Goal: Task Accomplishment & Management: Complete application form

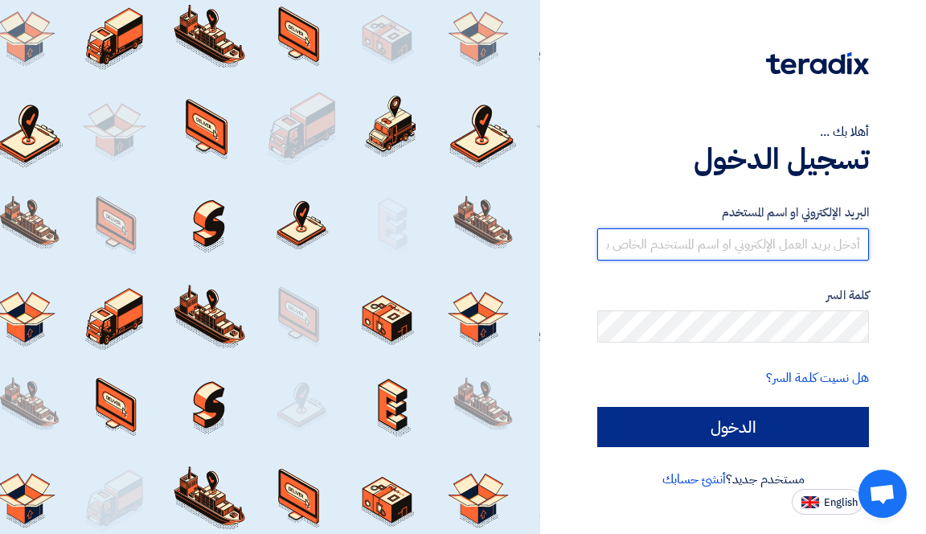
type input "[EMAIL_ADDRESS][DOMAIN_NAME]"
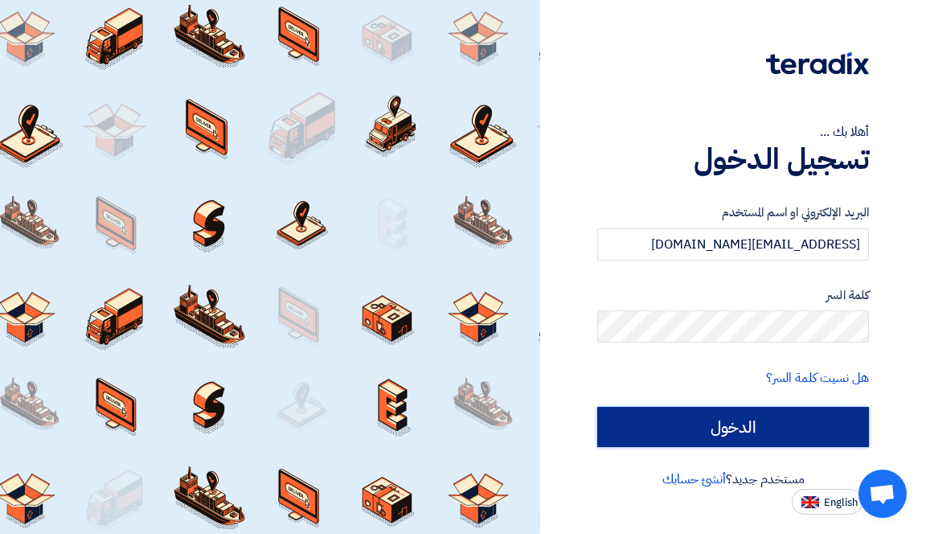
click at [739, 429] on input "الدخول" at bounding box center [733, 427] width 272 height 40
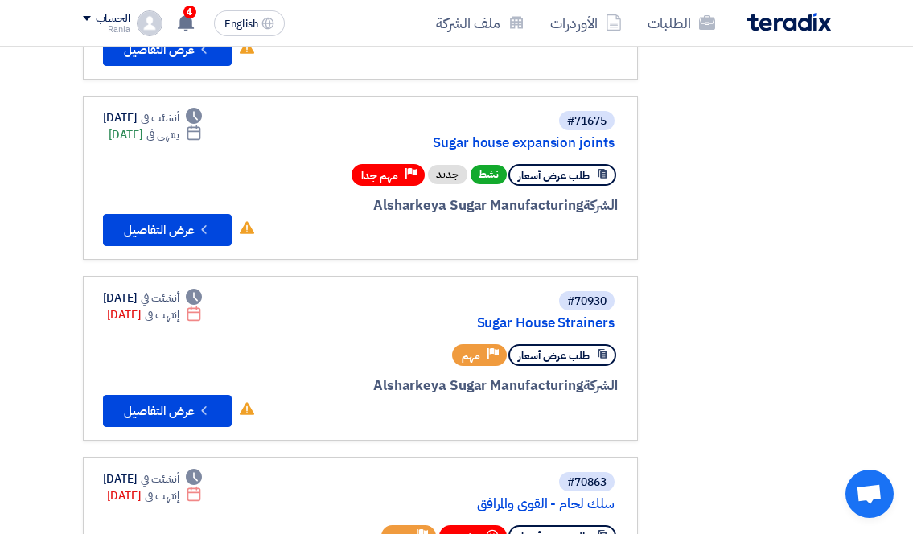
scroll to position [563, 0]
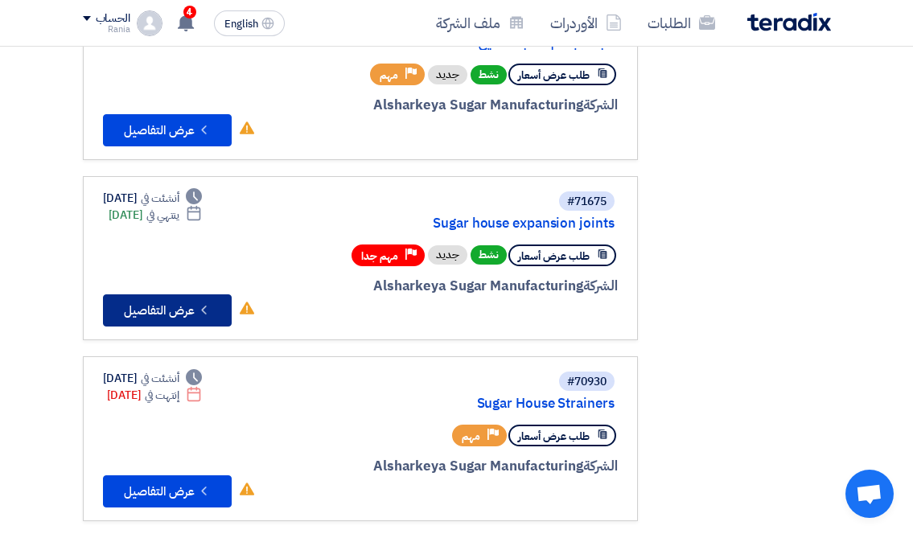
click at [171, 308] on button "Check details عرض التفاصيل" at bounding box center [167, 310] width 129 height 32
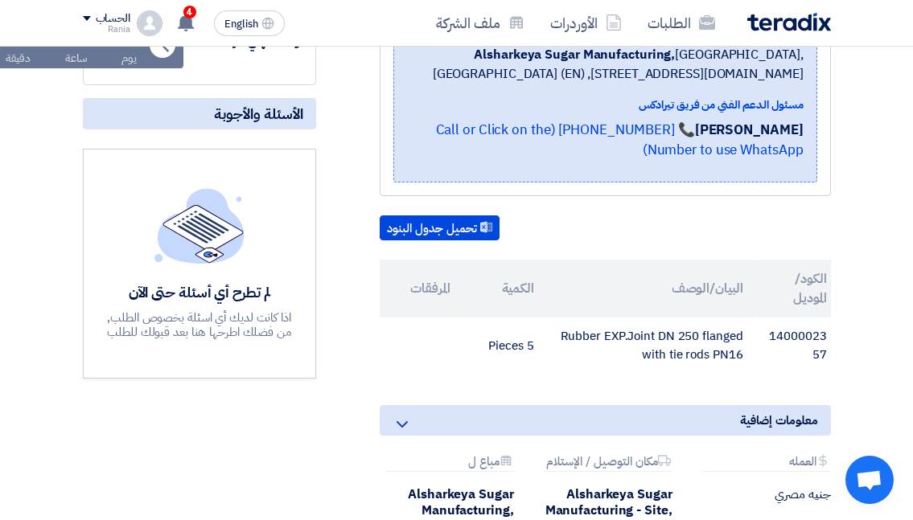
scroll to position [402, 0]
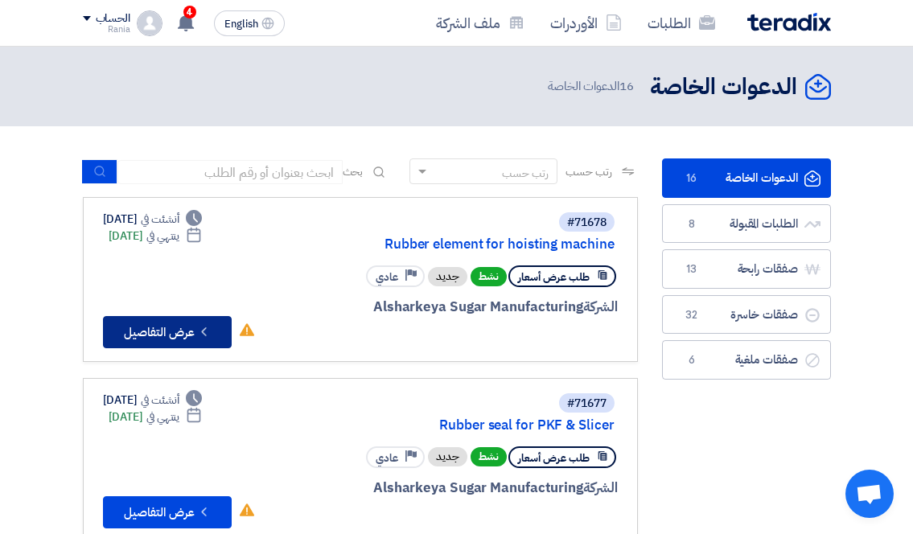
click at [175, 322] on button "Check details عرض التفاصيل" at bounding box center [167, 332] width 129 height 32
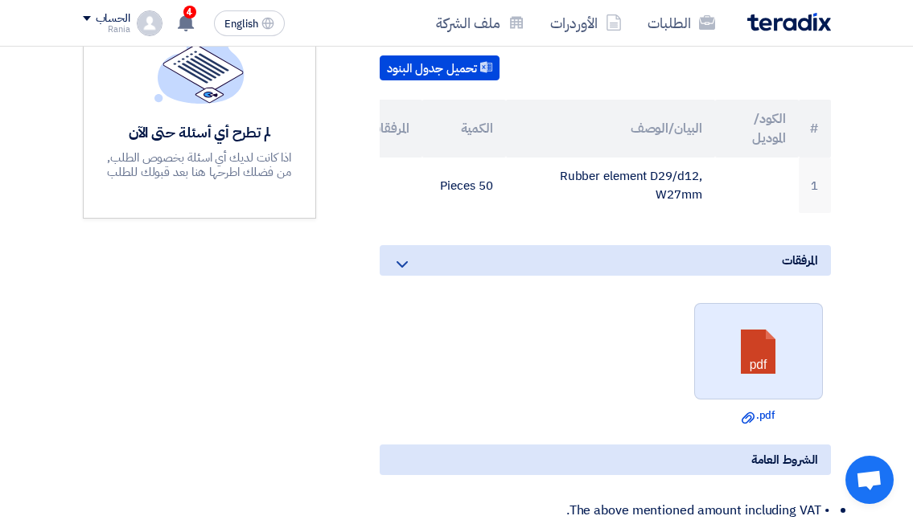
scroll to position [482, 0]
click at [743, 400] on link at bounding box center [759, 351] width 129 height 96
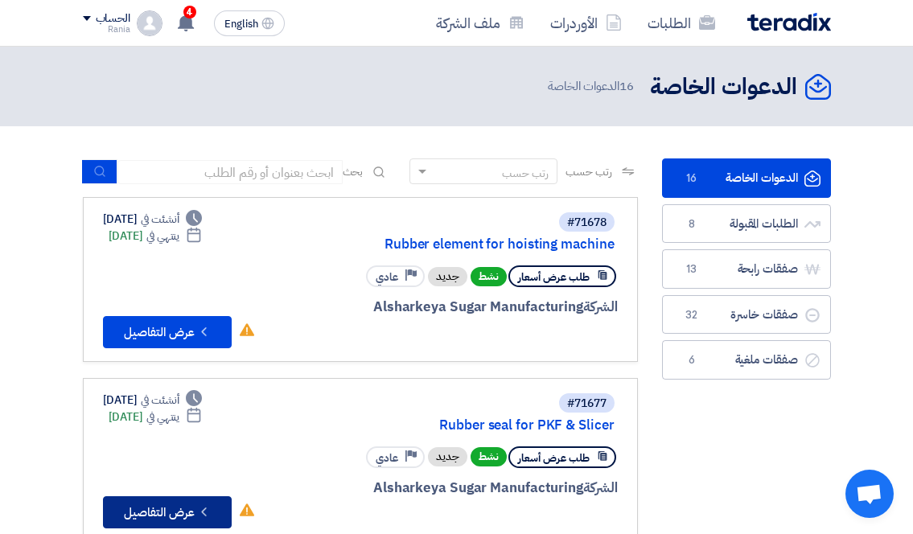
click at [177, 507] on button "Check details عرض التفاصيل" at bounding box center [167, 512] width 129 height 32
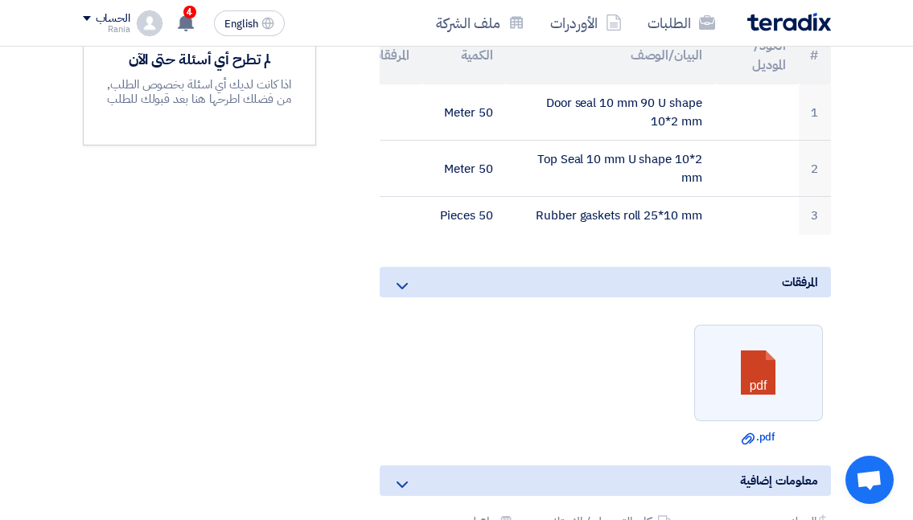
scroll to position [563, 0]
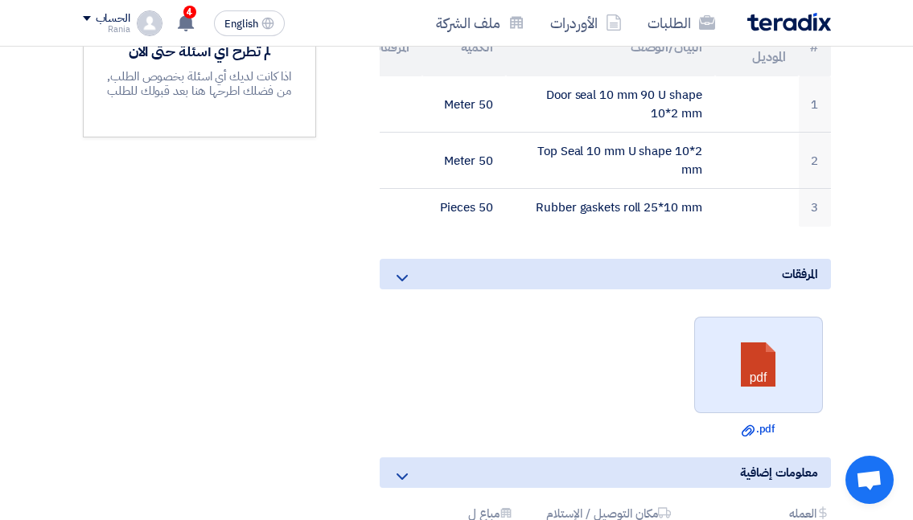
click at [768, 387] on link at bounding box center [759, 366] width 129 height 96
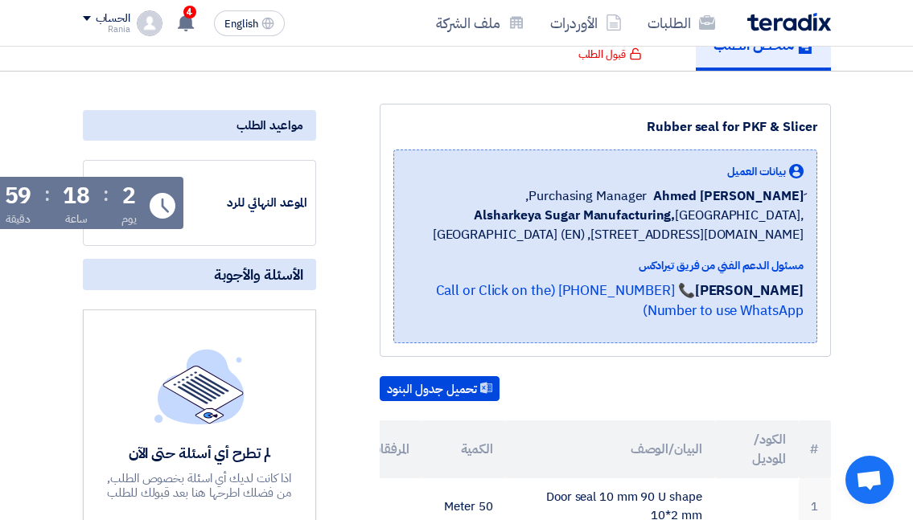
scroll to position [161, -10]
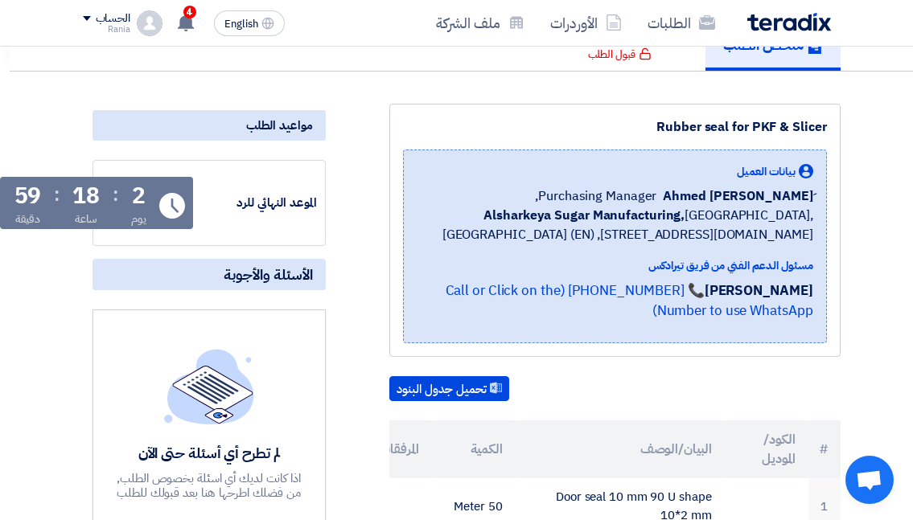
drag, startPoint x: 373, startPoint y: 318, endPoint x: 172, endPoint y: 317, distance: 201.0
click at [171, 25] on div "4 تم نشر طلب عروض أسعار جديد - شاهد التفاصيل 33 minutes ago تم نشر طلب عروض أسع…" at bounding box center [185, 23] width 32 height 32
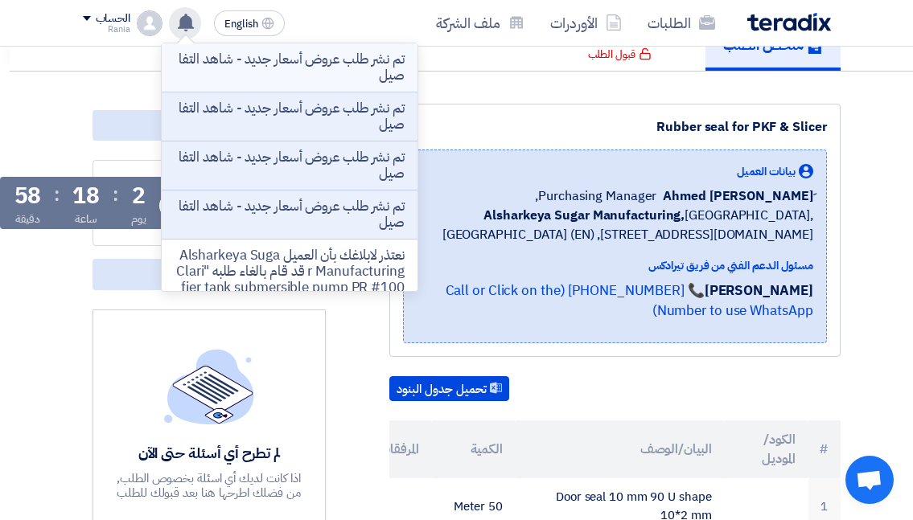
click at [301, 73] on p "تم نشر طلب عروض أسعار جديد - شاهد التفاصيل" at bounding box center [289, 67] width 230 height 32
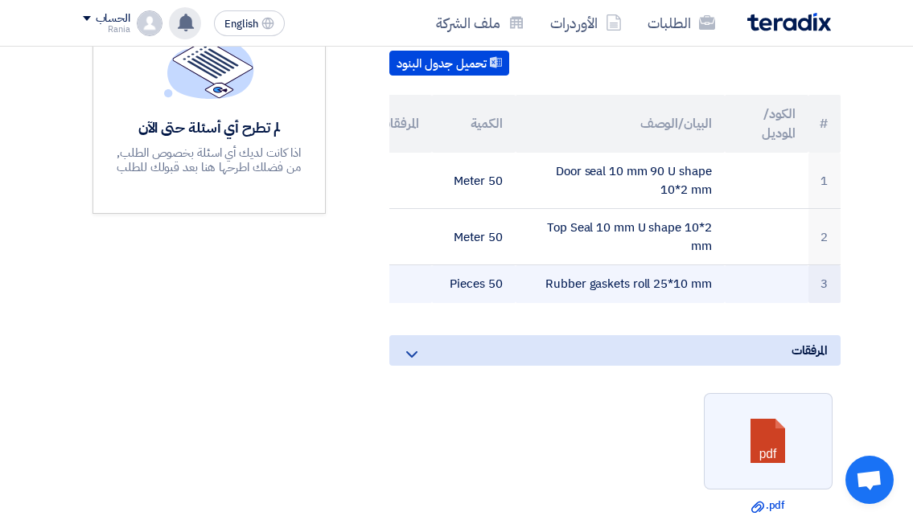
scroll to position [482, -10]
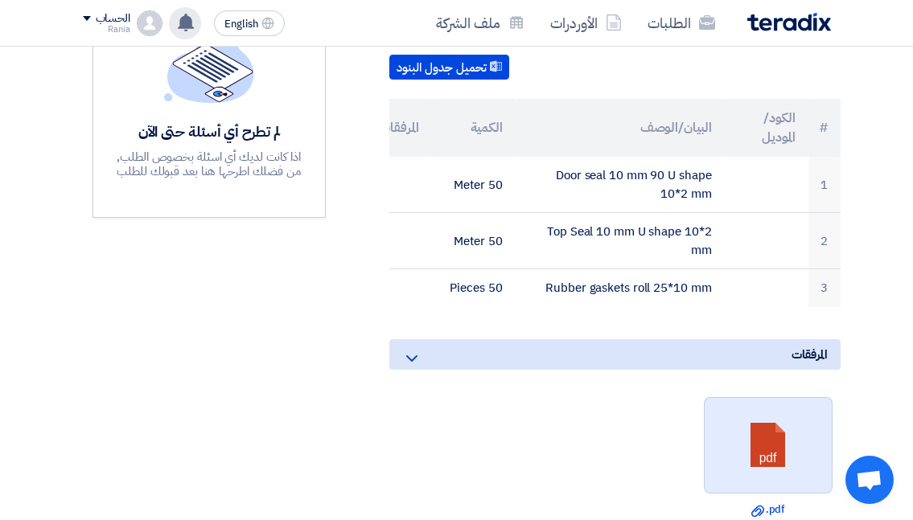
click at [751, 495] on link at bounding box center [768, 446] width 129 height 96
click at [765, 479] on link at bounding box center [768, 446] width 129 height 96
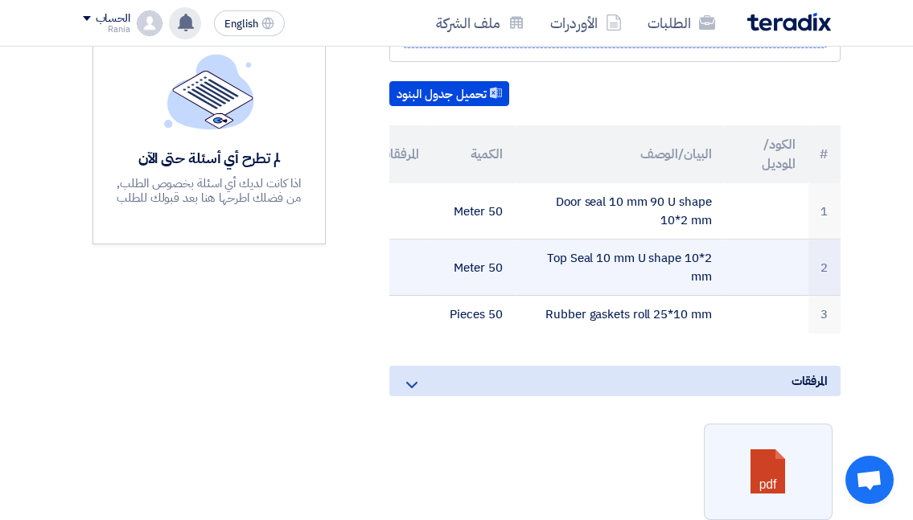
scroll to position [482, -10]
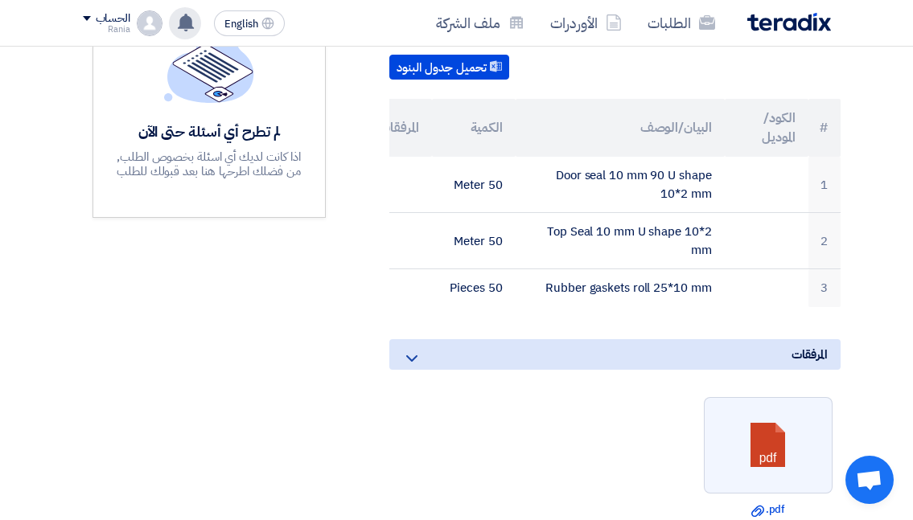
click at [180, 28] on use at bounding box center [186, 23] width 16 height 18
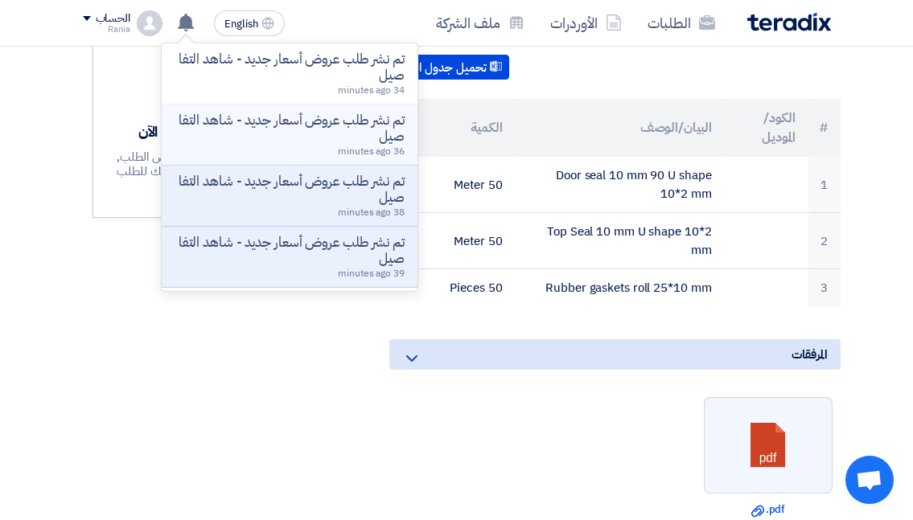
click at [226, 127] on p "تم نشر طلب عروض أسعار جديد - شاهد التفاصيل" at bounding box center [289, 129] width 230 height 32
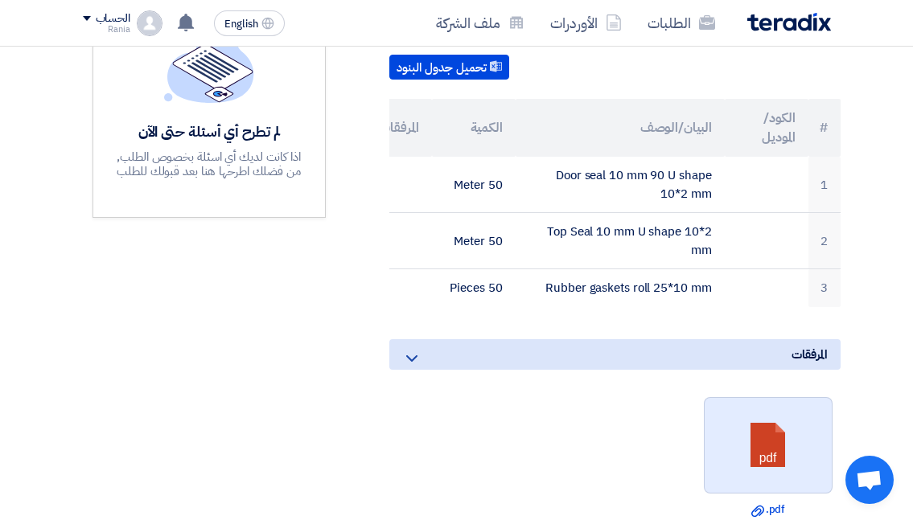
click at [767, 465] on link at bounding box center [768, 446] width 129 height 96
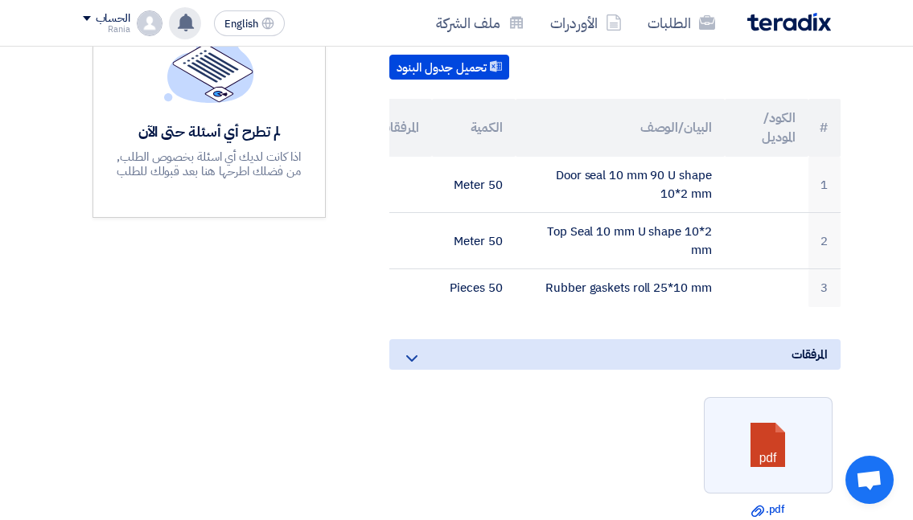
click at [183, 16] on use at bounding box center [186, 23] width 16 height 18
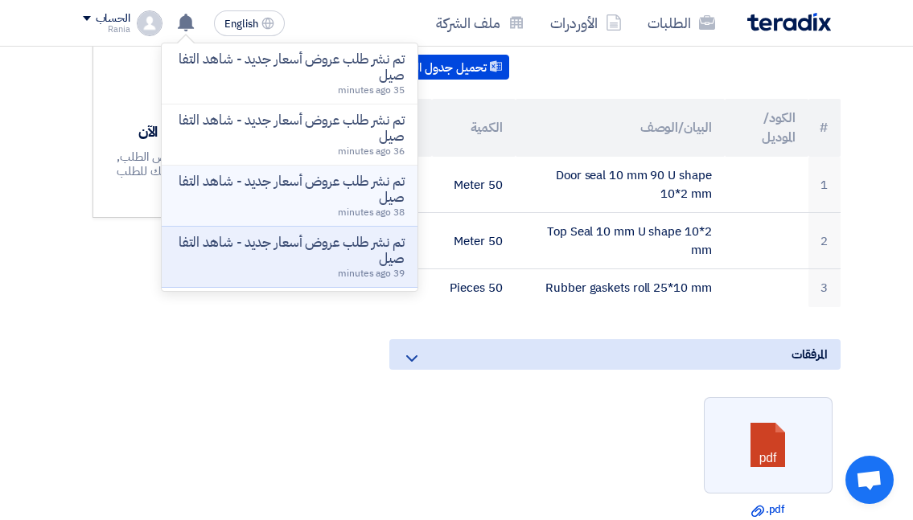
click at [264, 174] on p "تم نشر طلب عروض أسعار جديد - شاهد التفاصيل" at bounding box center [289, 190] width 230 height 32
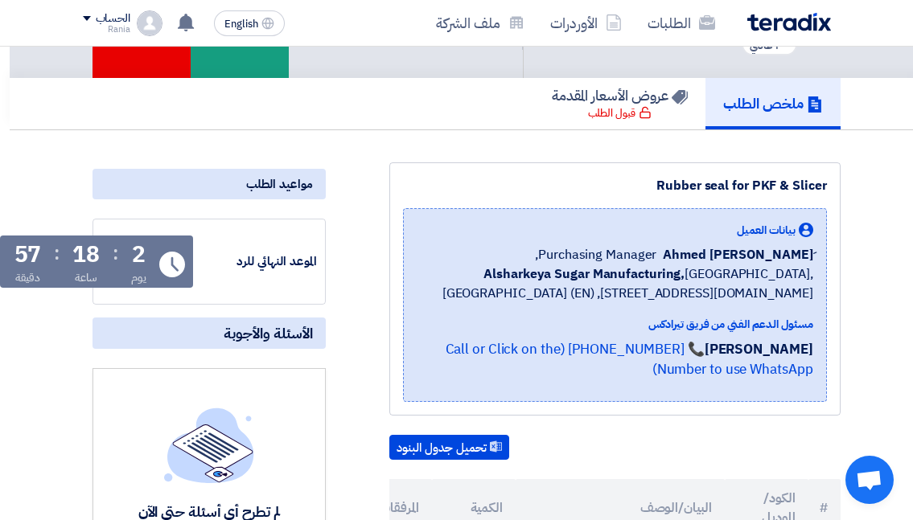
scroll to position [0, -10]
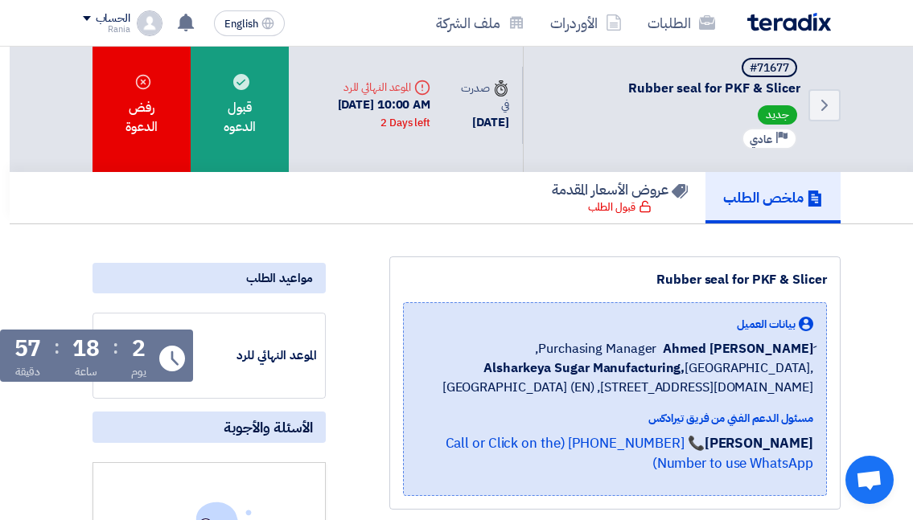
scroll to position [0, -10]
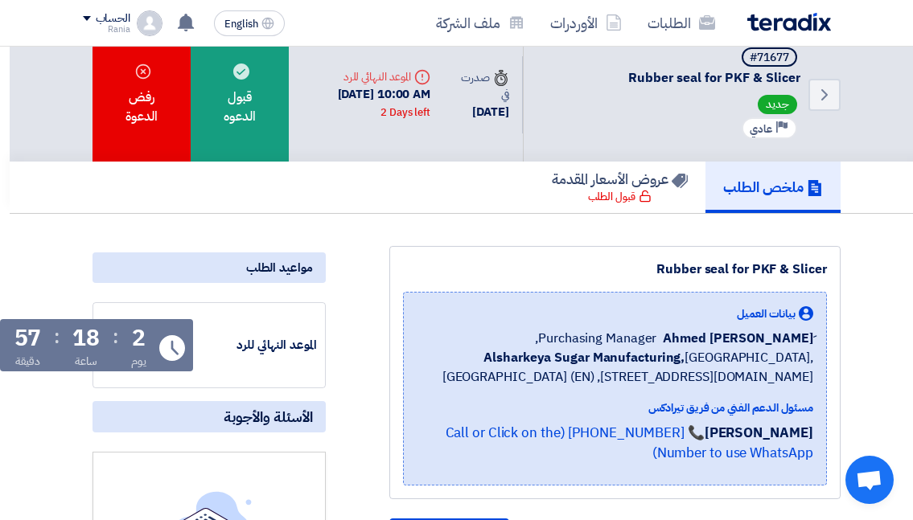
scroll to position [0, -10]
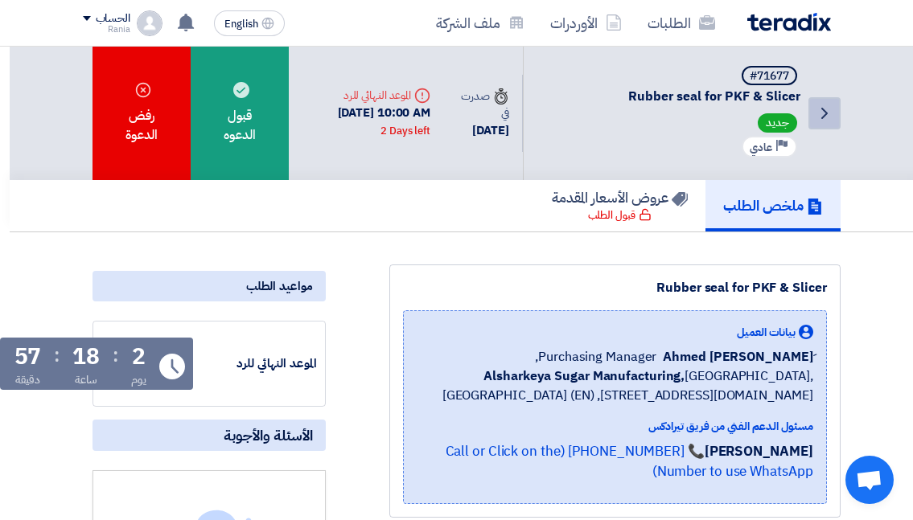
click at [821, 105] on icon "Back" at bounding box center [824, 113] width 19 height 19
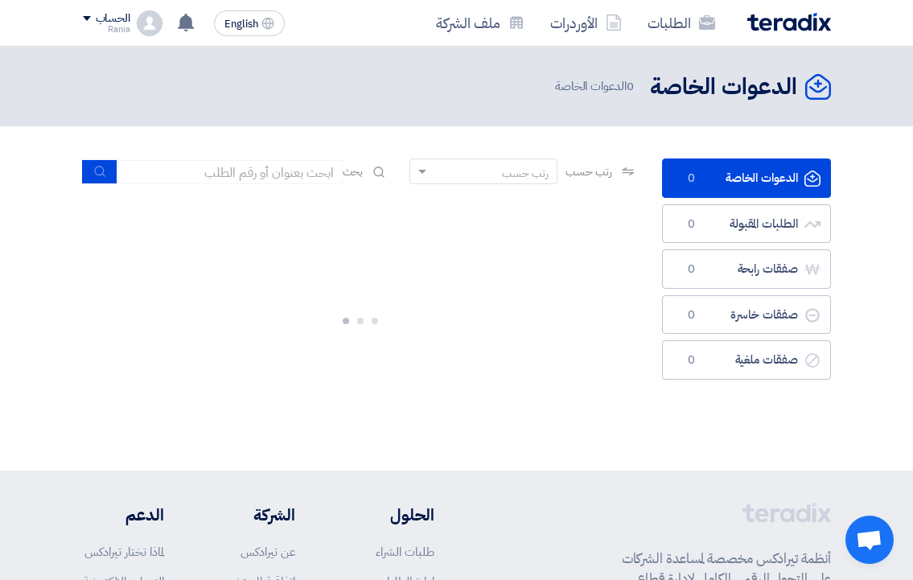
click at [709, 169] on link "الدعوات الخاصة الدعوات الخاصة 0" at bounding box center [746, 177] width 169 height 39
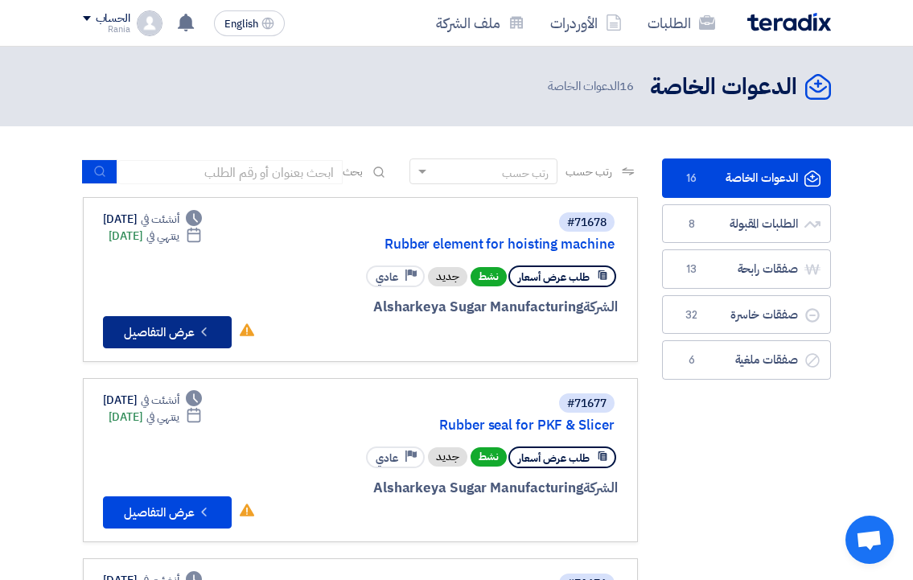
click at [188, 321] on button "Check details عرض التفاصيل" at bounding box center [167, 332] width 129 height 32
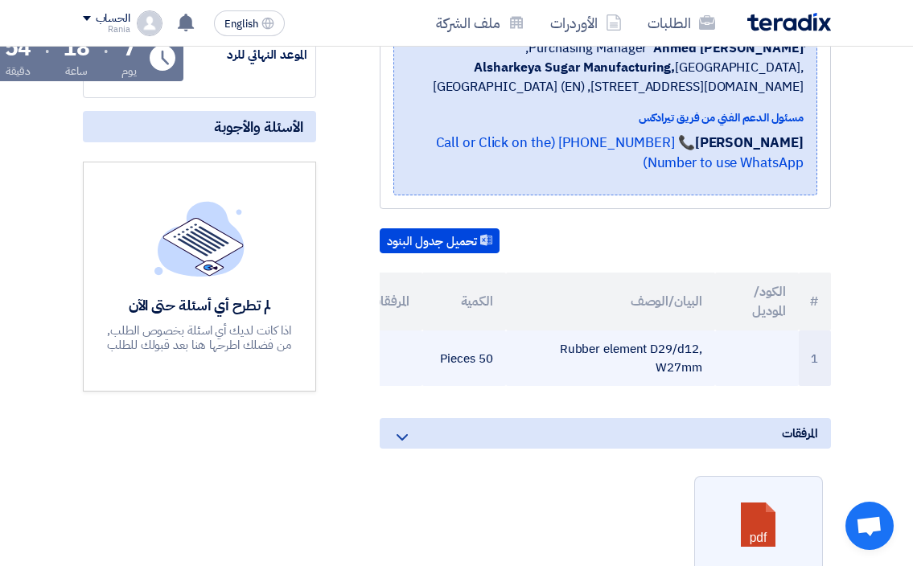
scroll to position [402, 0]
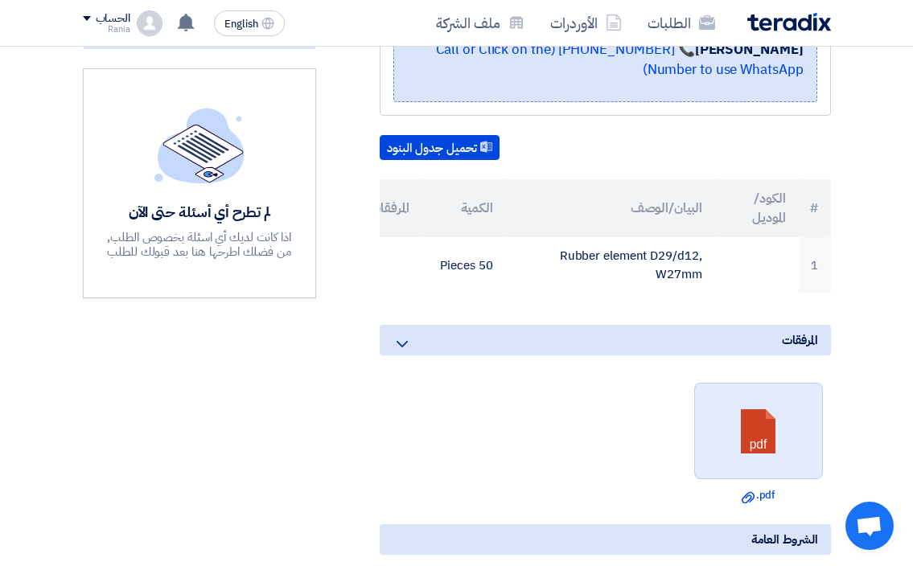
click at [783, 466] on link at bounding box center [759, 432] width 129 height 96
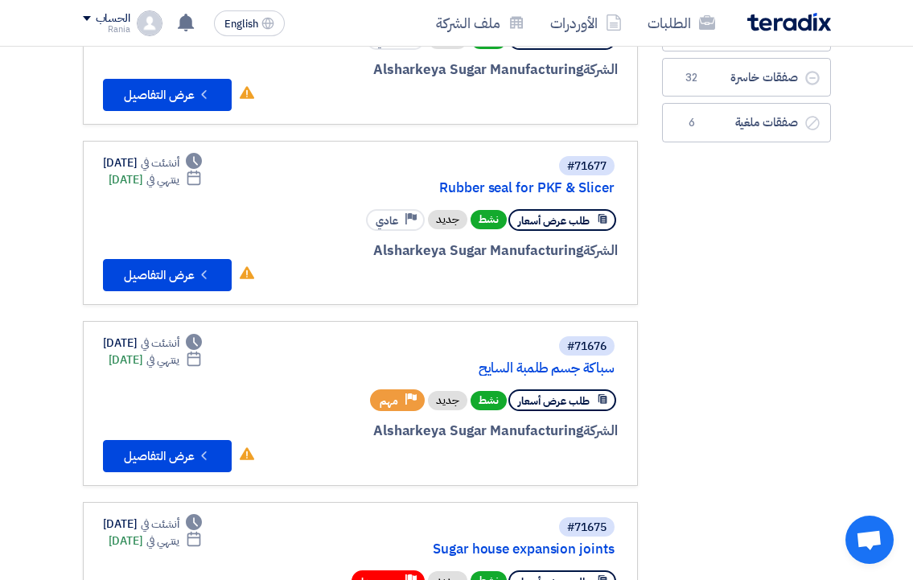
scroll to position [241, 0]
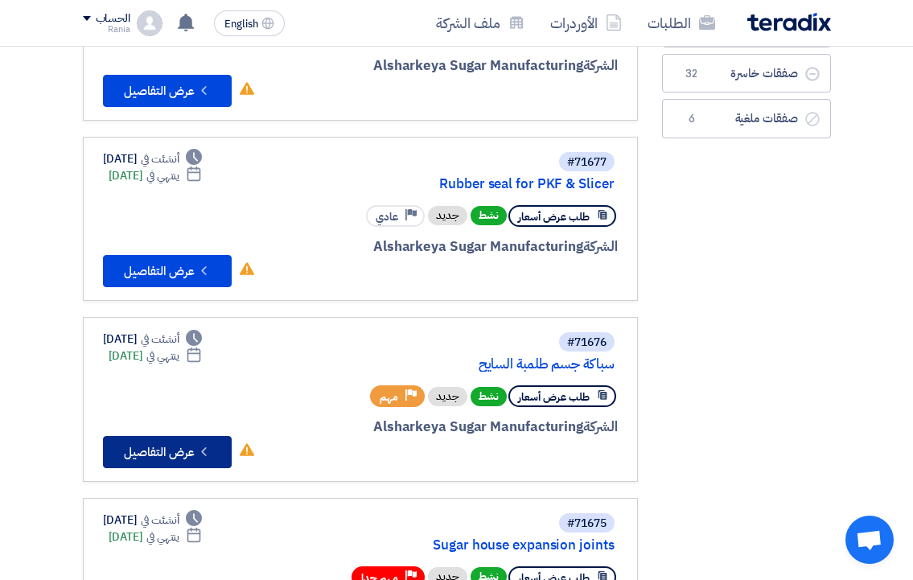
click at [180, 442] on button "Check details عرض التفاصيل" at bounding box center [167, 452] width 129 height 32
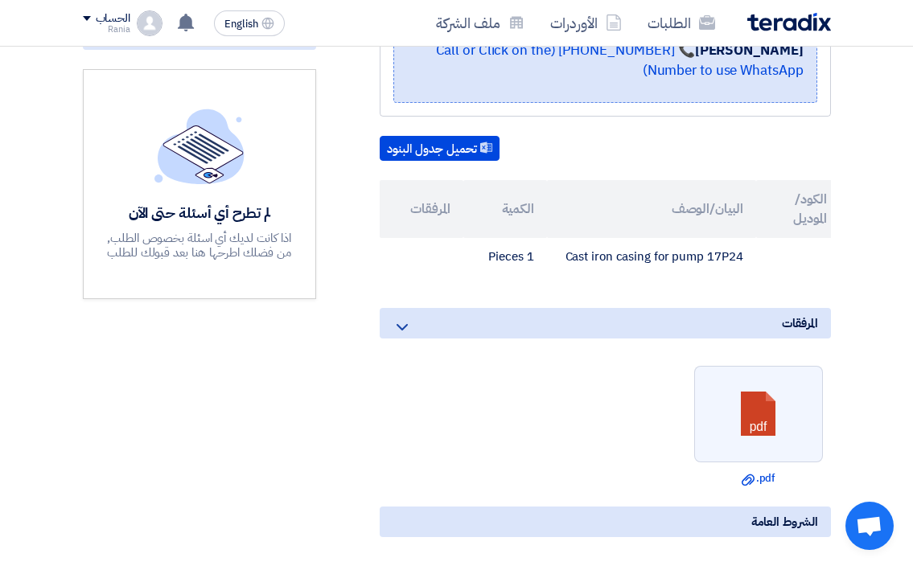
scroll to position [402, 0]
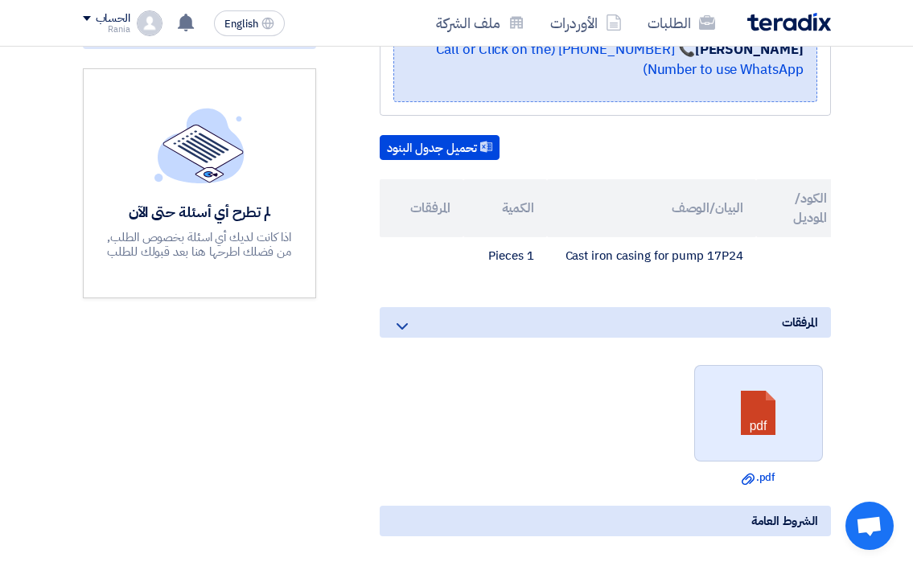
click at [774, 445] on link at bounding box center [759, 414] width 129 height 96
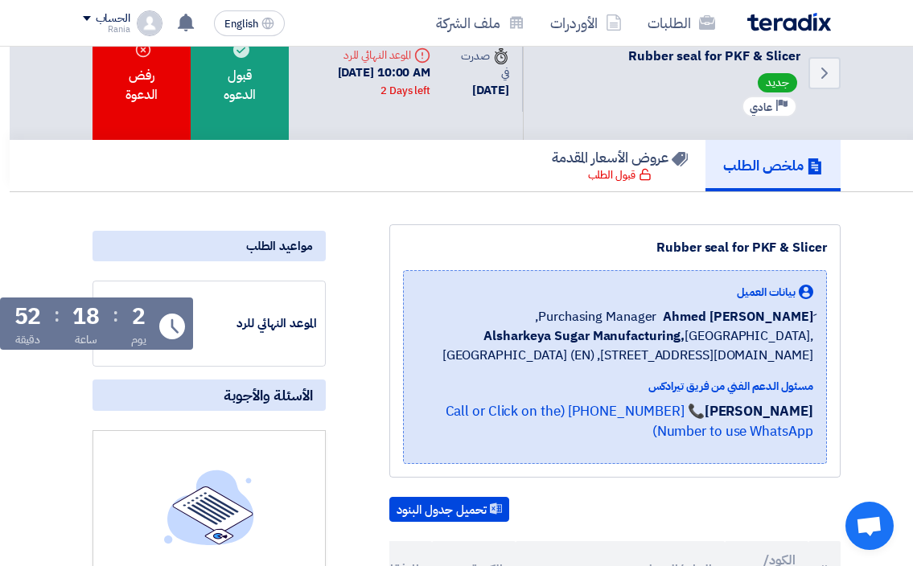
scroll to position [0, -10]
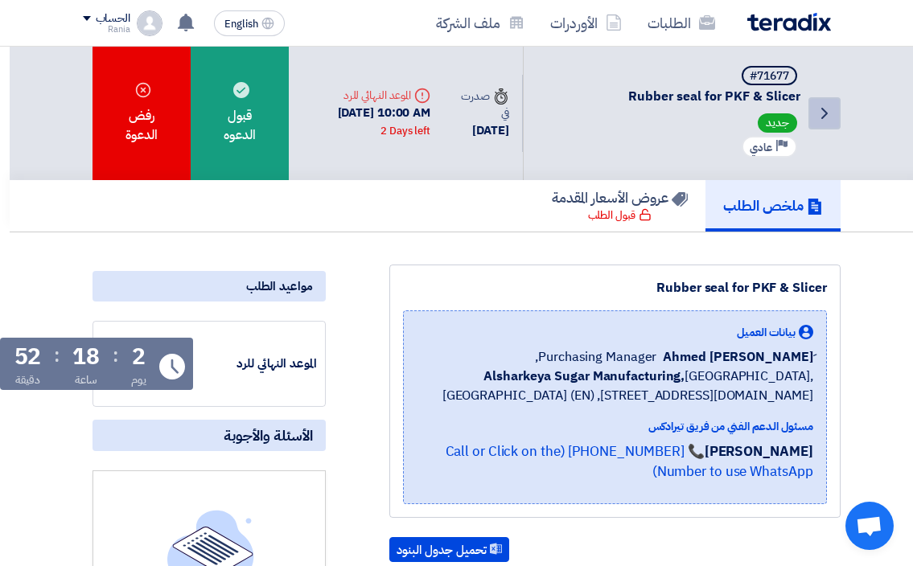
click at [827, 120] on icon "Back" at bounding box center [824, 113] width 19 height 19
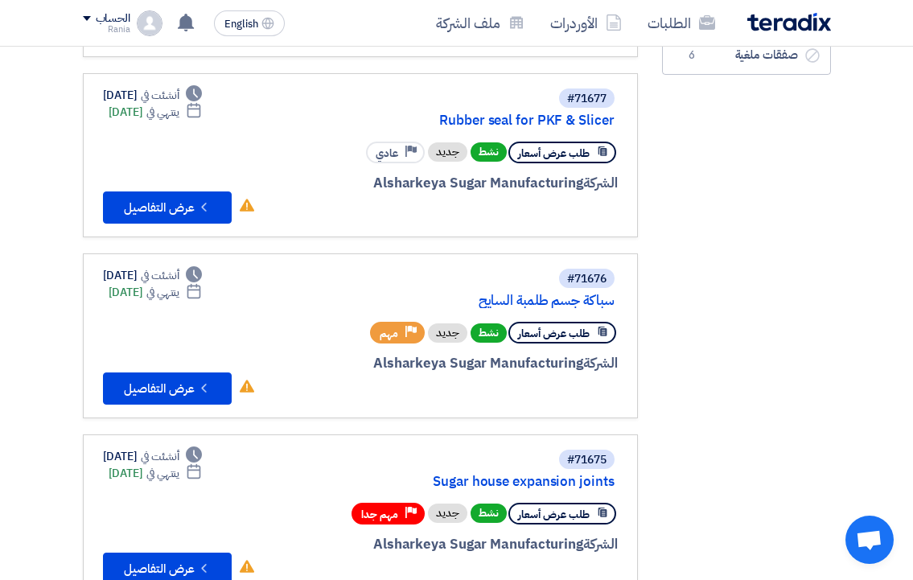
scroll to position [322, 0]
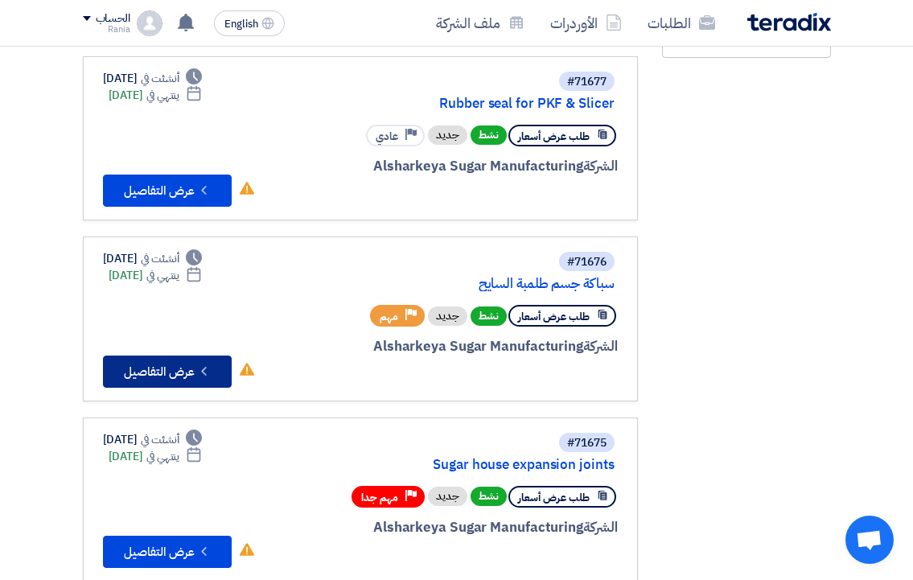
click at [179, 367] on button "Check details عرض التفاصيل" at bounding box center [167, 371] width 129 height 32
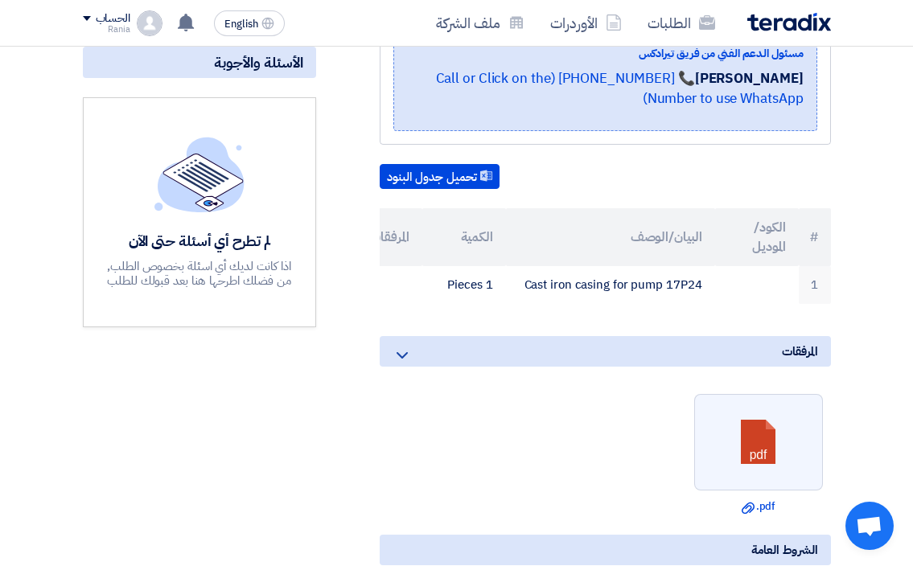
scroll to position [402, 0]
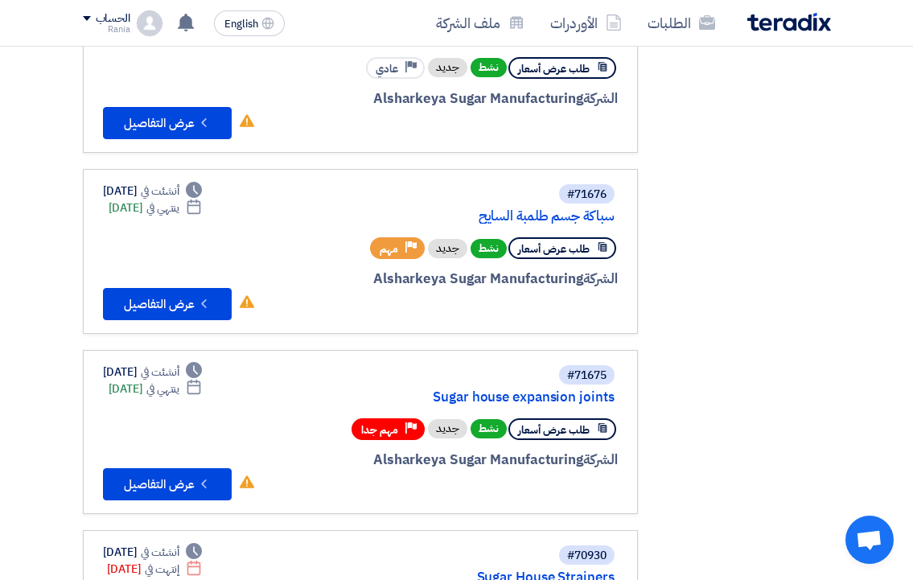
scroll to position [402, 0]
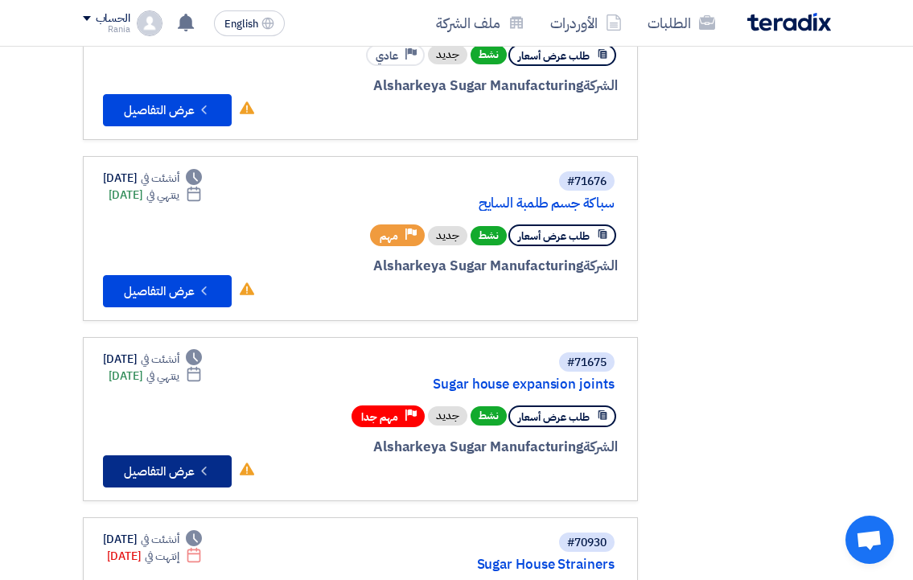
click at [172, 472] on button "Check details عرض التفاصيل" at bounding box center [167, 471] width 129 height 32
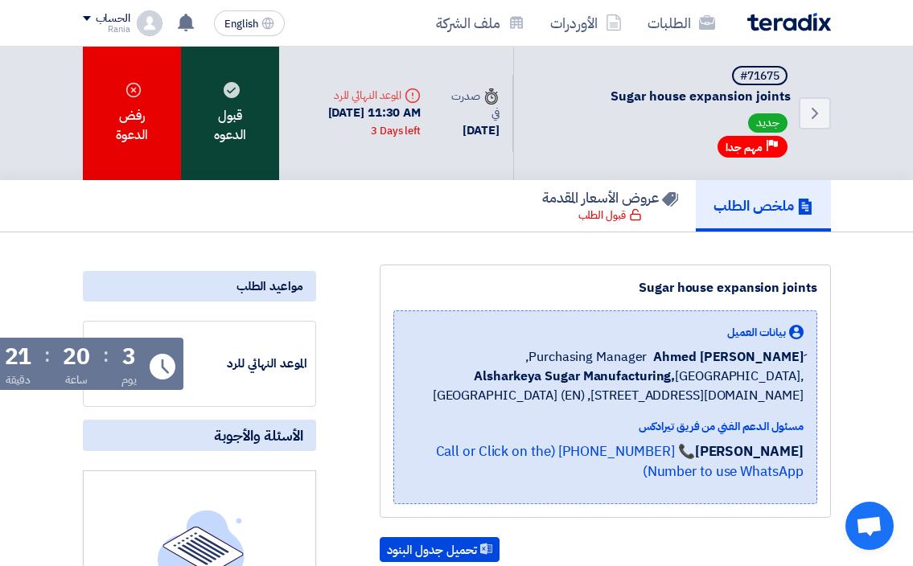
click at [228, 121] on div "قبول الدعوه" at bounding box center [230, 113] width 98 height 133
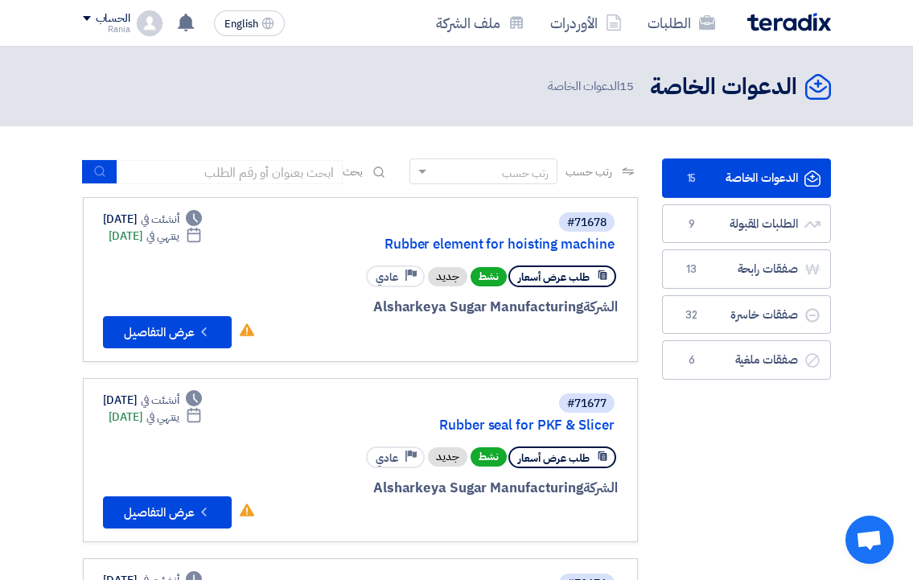
click at [556, 275] on span "طلب عرض أسعار" at bounding box center [554, 276] width 72 height 15
click at [164, 334] on button "Check details عرض التفاصيل" at bounding box center [167, 332] width 129 height 32
click at [167, 504] on button "Check details عرض التفاصيل" at bounding box center [167, 512] width 129 height 32
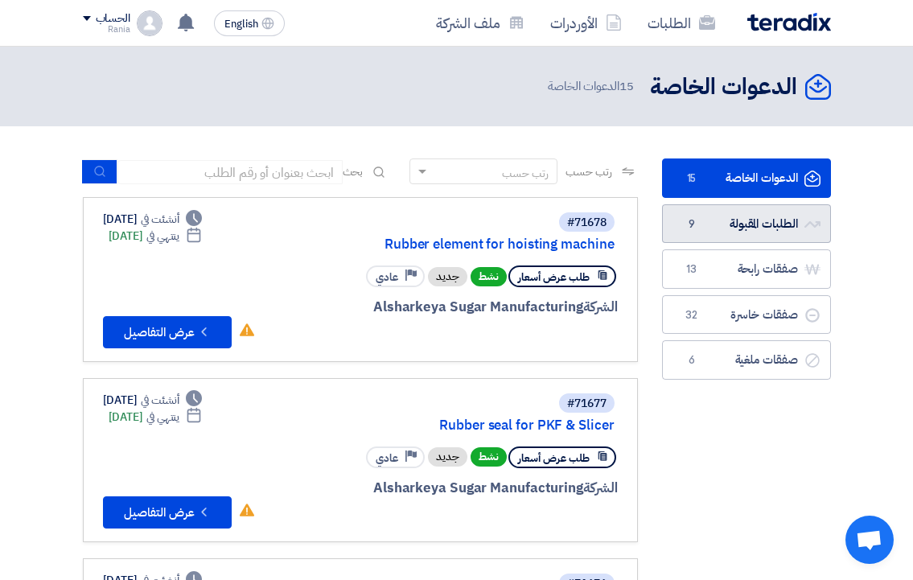
click at [712, 225] on link "الطلبات المقبولة الطلبات المقبولة 9" at bounding box center [746, 223] width 169 height 39
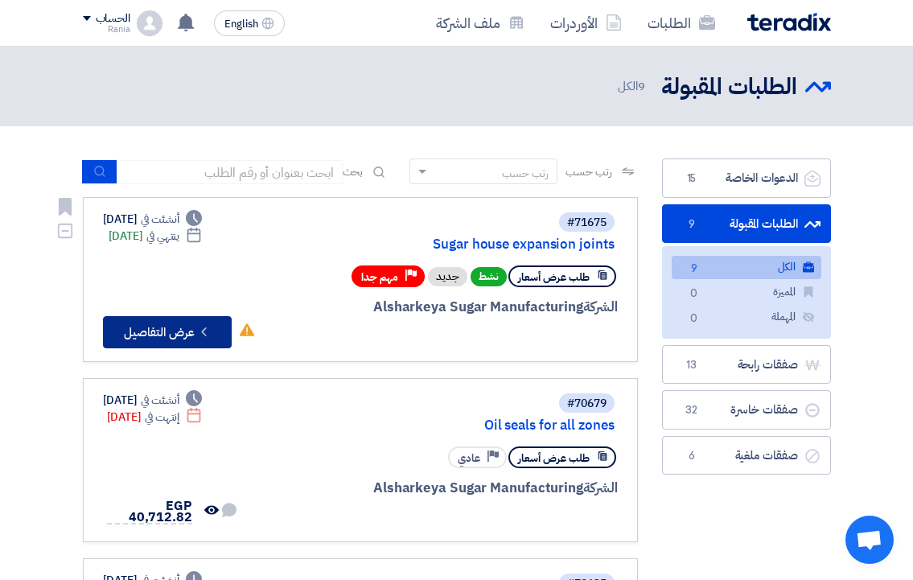
click at [154, 341] on button "Check details عرض التفاصيل" at bounding box center [167, 332] width 129 height 32
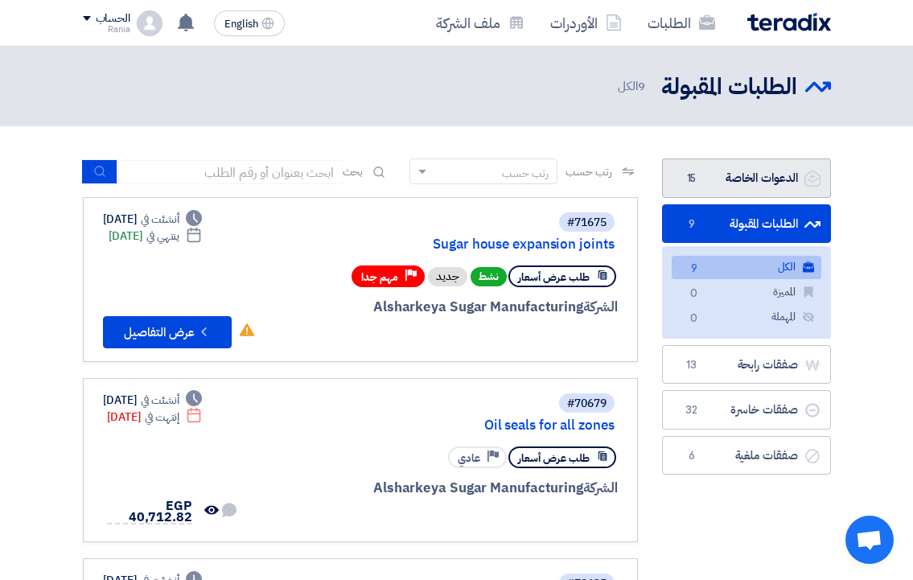
click at [725, 182] on link "الدعوات الخاصة الدعوات الخاصة 15" at bounding box center [746, 177] width 169 height 39
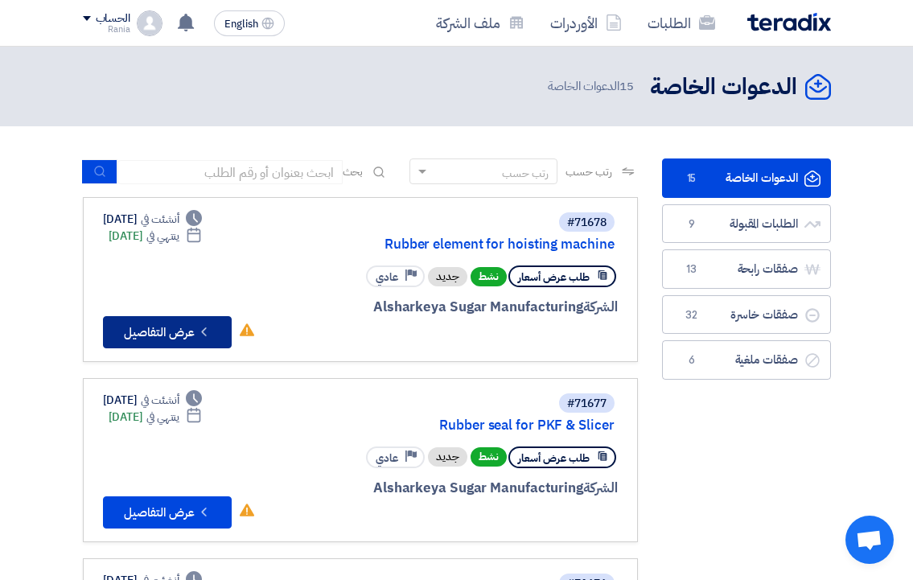
click at [165, 332] on button "Check details عرض التفاصيل" at bounding box center [167, 332] width 129 height 32
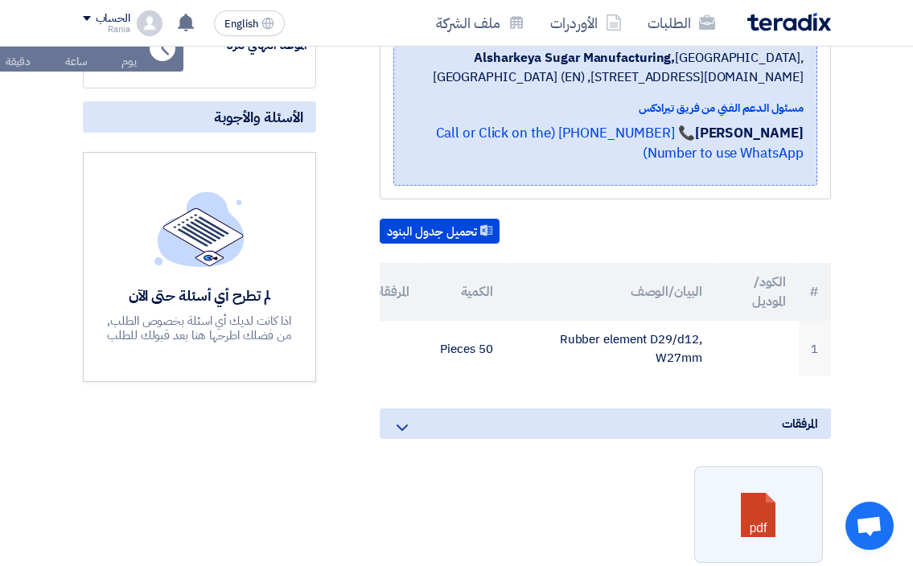
scroll to position [322, 0]
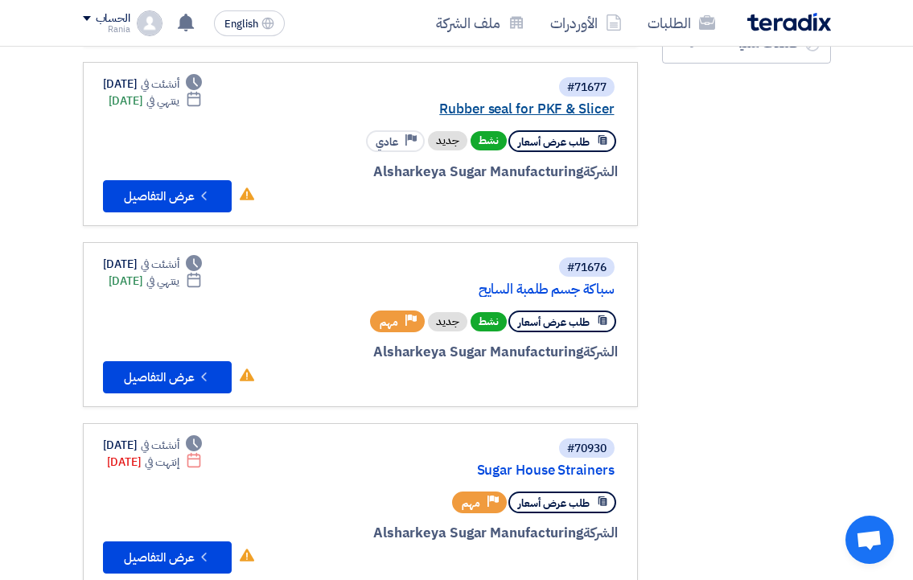
scroll to position [322, 0]
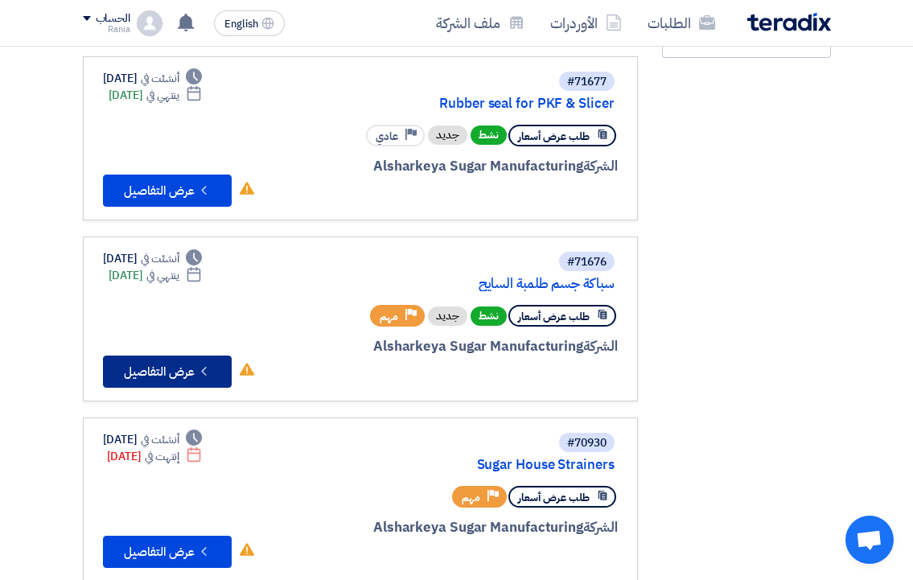
click at [146, 362] on button "Check details عرض التفاصيل" at bounding box center [167, 371] width 129 height 32
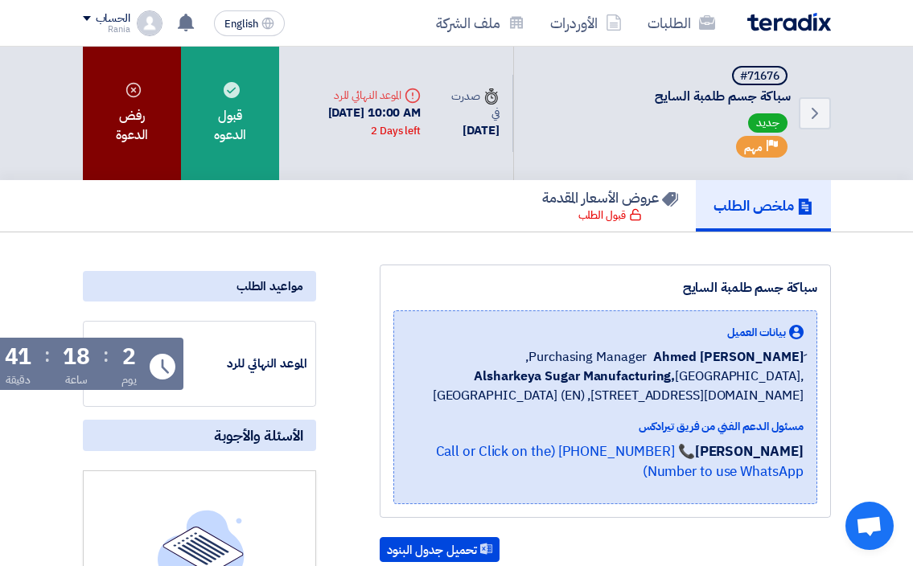
click at [160, 139] on div "رفض الدعوة" at bounding box center [132, 113] width 99 height 133
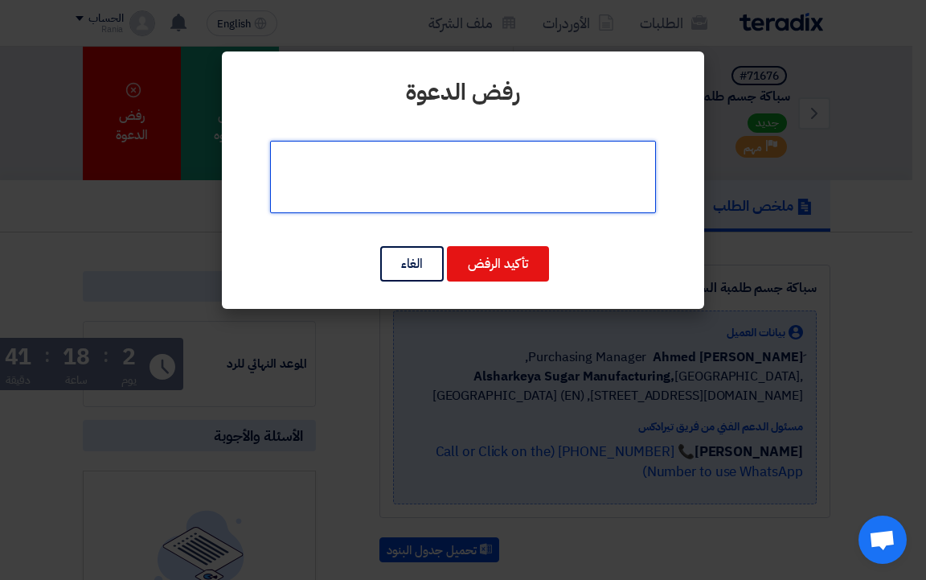
click at [481, 186] on textarea at bounding box center [463, 177] width 386 height 72
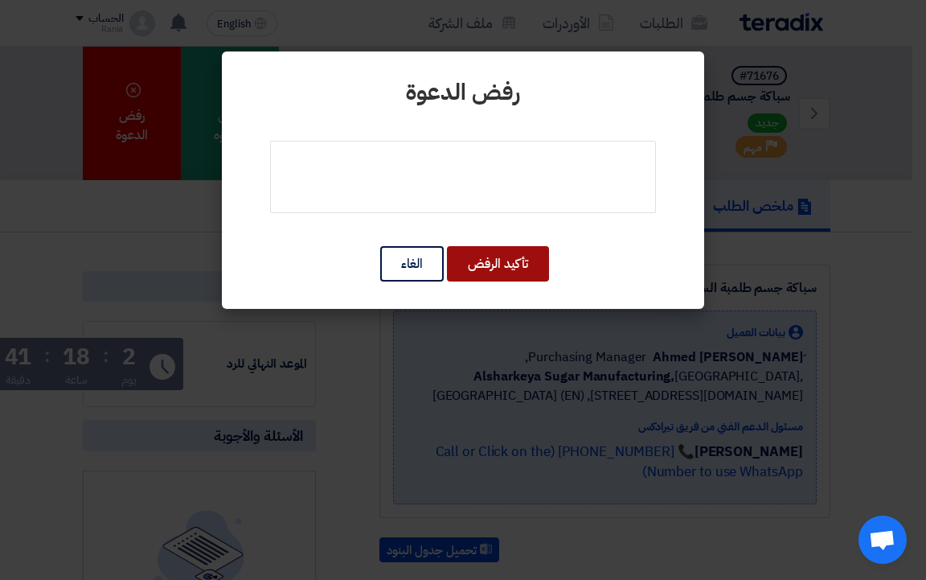
click at [504, 265] on button "تأكيد الرفض" at bounding box center [498, 263] width 102 height 35
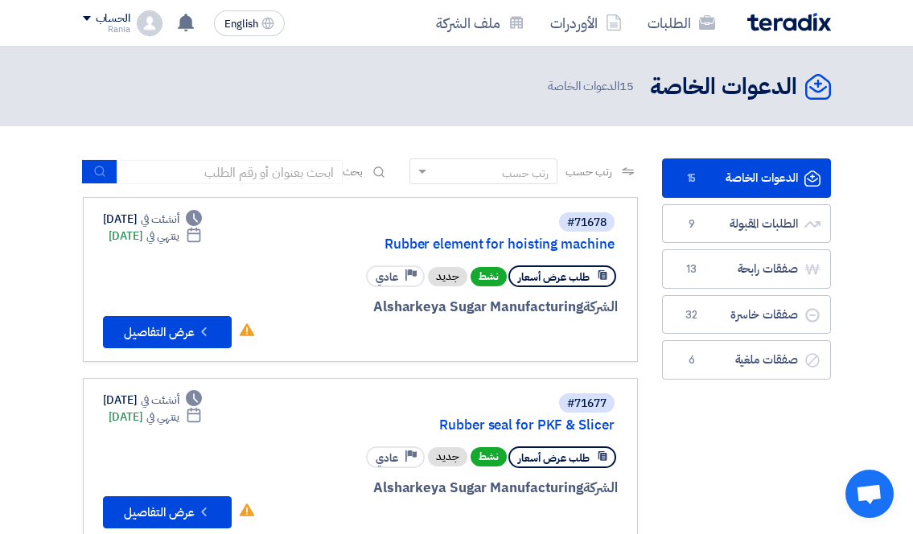
click at [705, 178] on link "الدعوات الخاصة الدعوات الخاصة 15" at bounding box center [746, 177] width 169 height 39
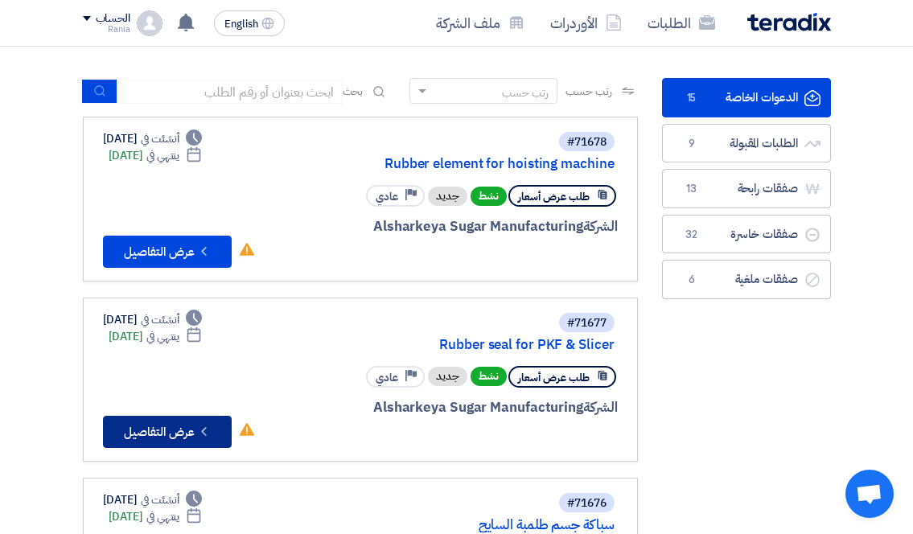
click at [175, 425] on button "Check details عرض التفاصيل" at bounding box center [167, 432] width 129 height 32
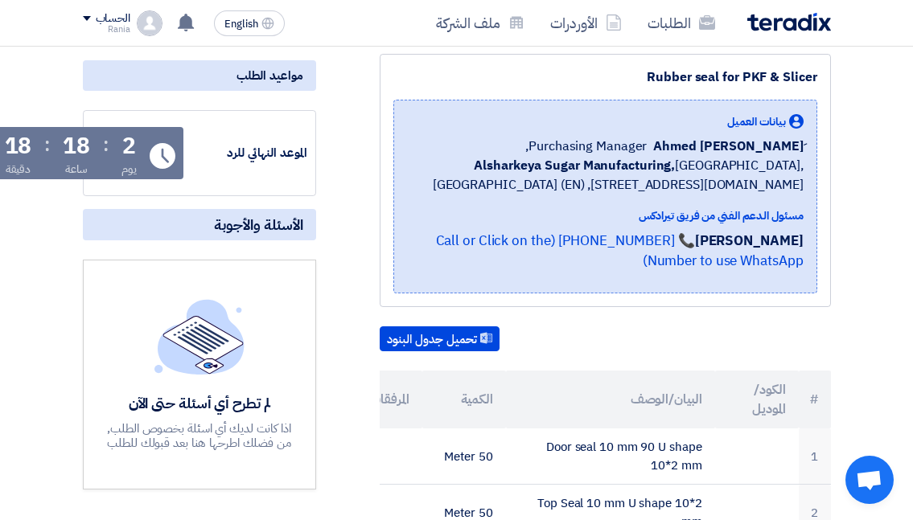
scroll to position [161, 0]
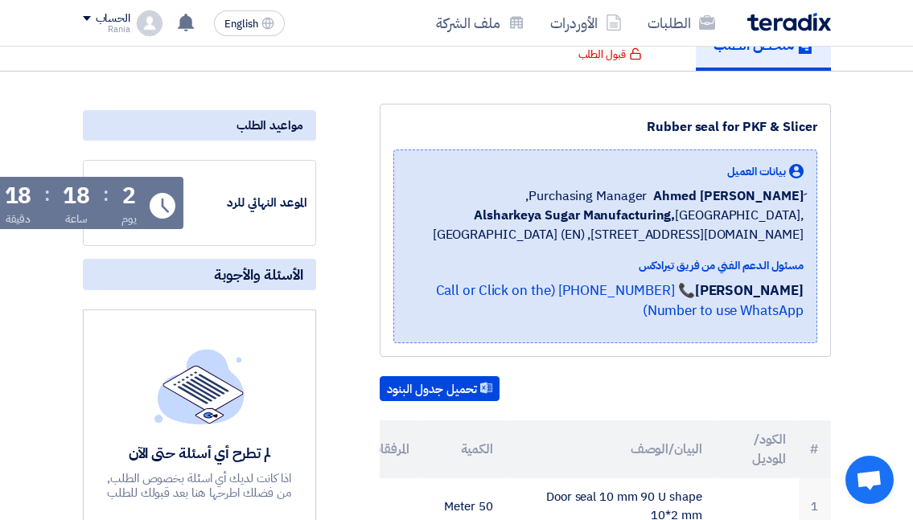
click at [215, 451] on div "لم تطرح أي أسئلة حتى الآن" at bounding box center [199, 453] width 187 height 18
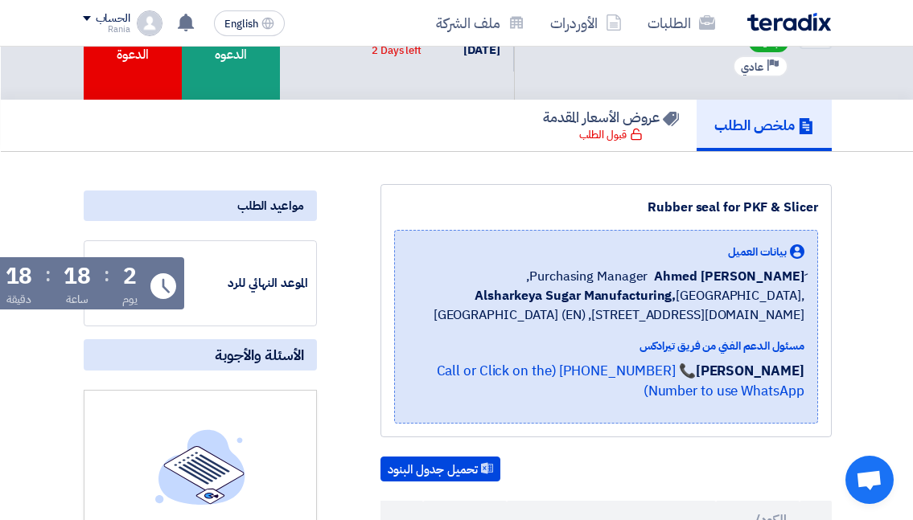
scroll to position [80, -10]
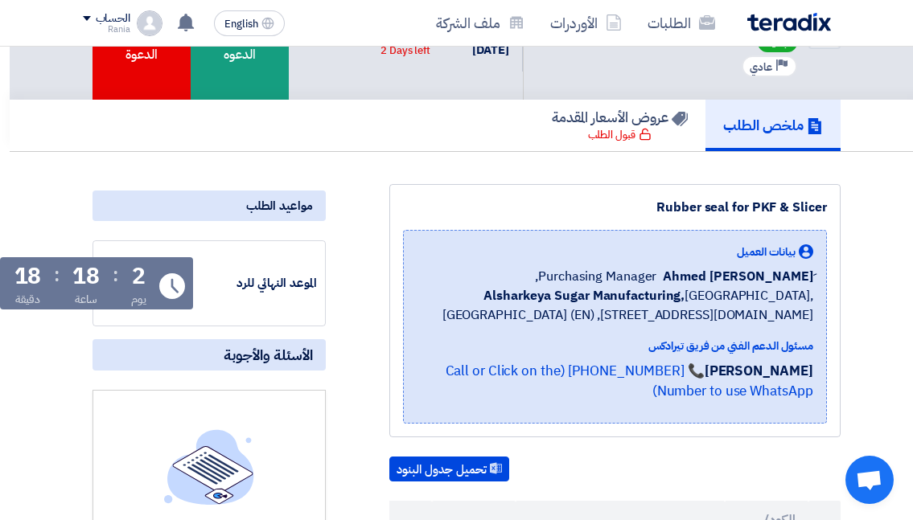
drag, startPoint x: 303, startPoint y: 347, endPoint x: 138, endPoint y: 344, distance: 165.7
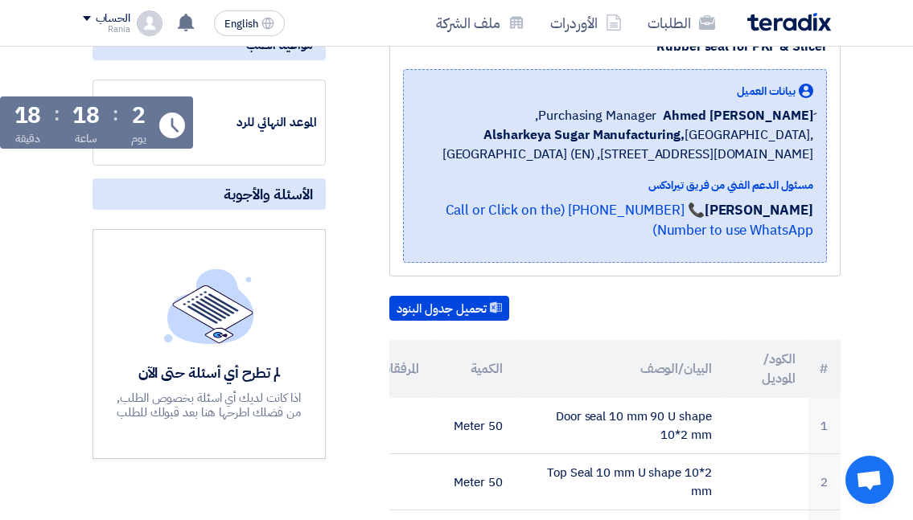
scroll to position [161, -10]
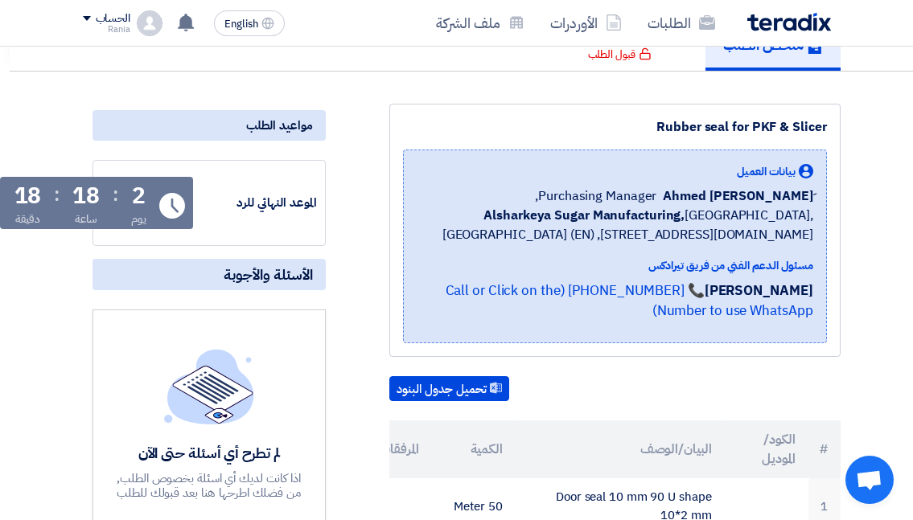
click at [268, 218] on div "الموعد النهائي للرد Time Remaining 2 يوم : 18 ساعة : 18 دقيقة" at bounding box center [208, 203] width 215 height 68
click at [271, 273] on span "الأسئلة والأجوبة" at bounding box center [268, 274] width 89 height 18
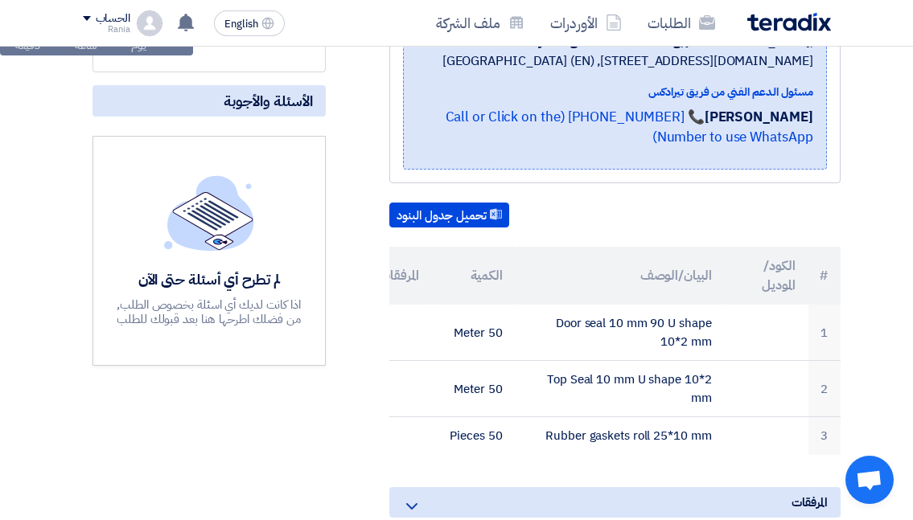
scroll to position [402, -10]
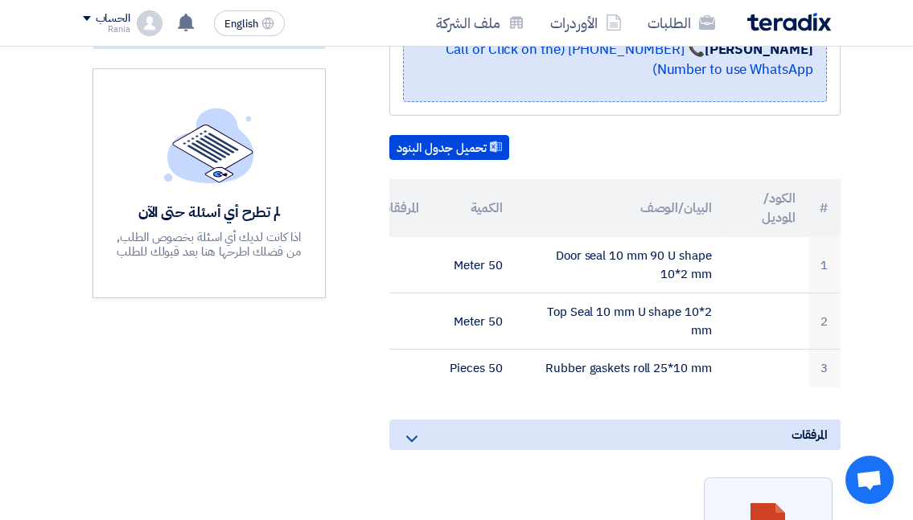
click at [223, 281] on div "لم تطرح أي أسئلة حتى الآن اذا كانت لديك أي اسئلة بخصوص الطلب, من فضلك اطرحها هن…" at bounding box center [208, 183] width 233 height 230
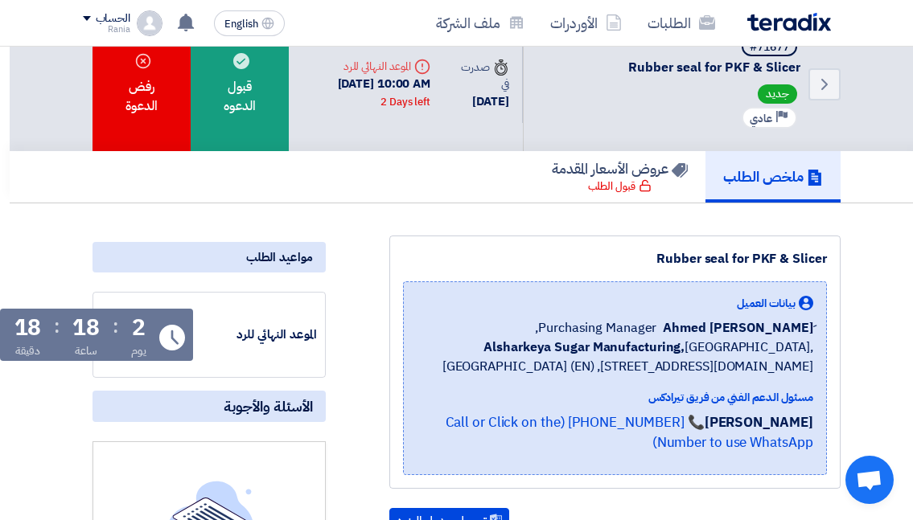
scroll to position [0, -10]
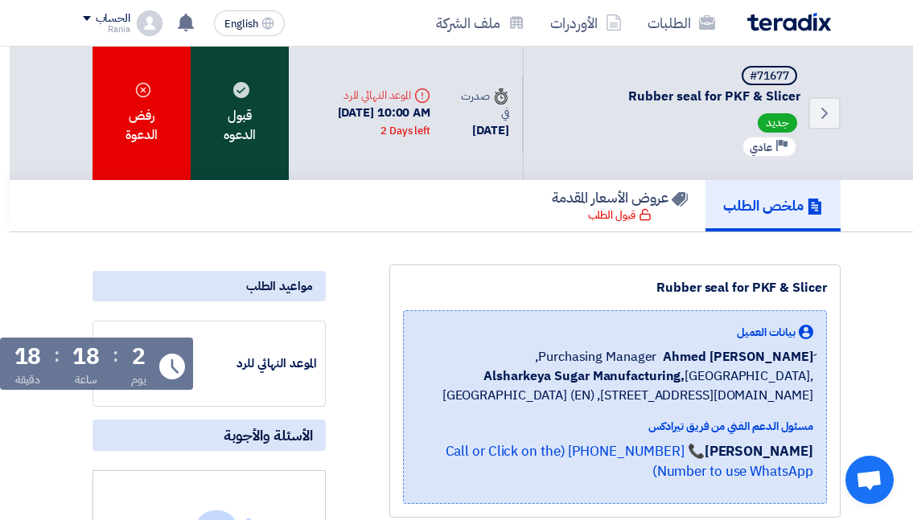
click at [252, 147] on div "قبول الدعوه" at bounding box center [240, 113] width 98 height 133
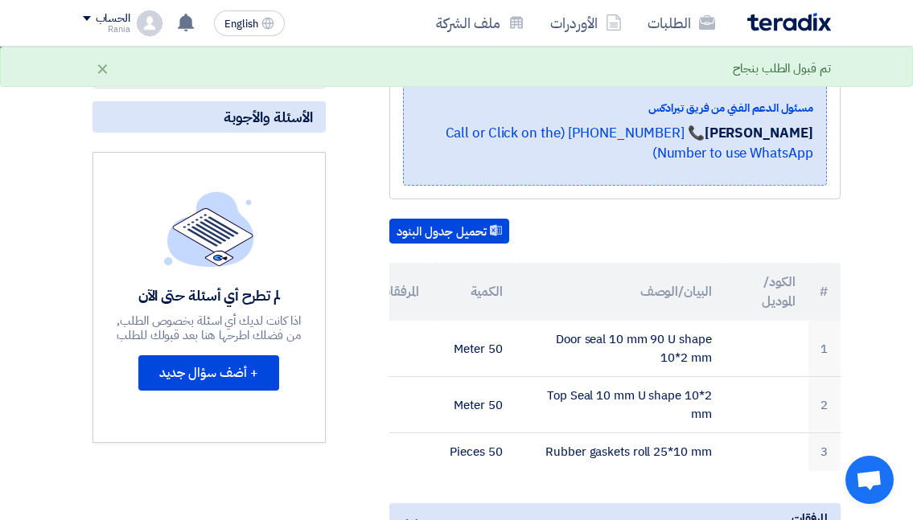
scroll to position [322, -10]
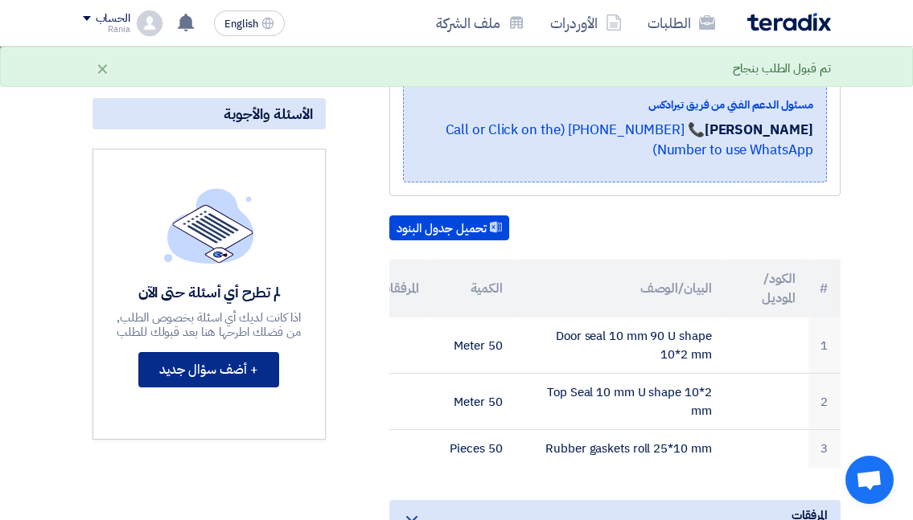
click at [199, 374] on button "+ أضف سؤال جديد" at bounding box center [208, 369] width 141 height 35
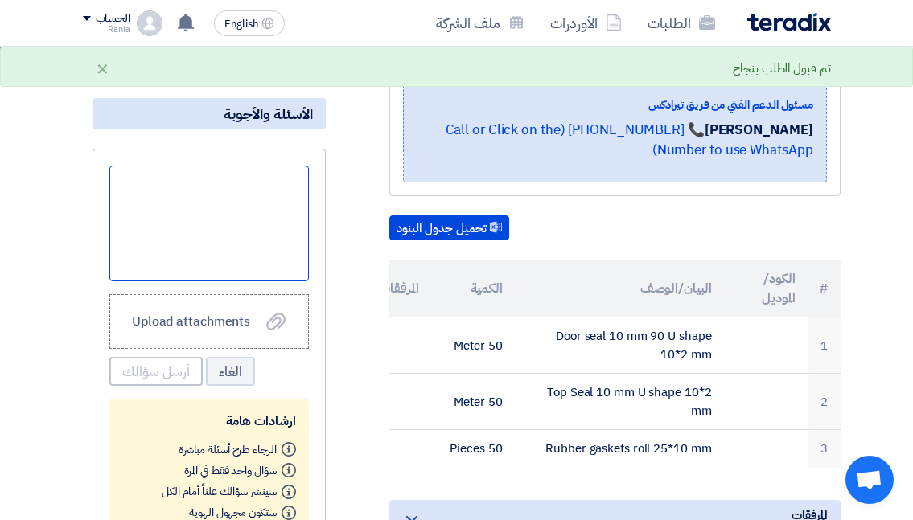
click at [232, 240] on div at bounding box center [208, 224] width 199 height 116
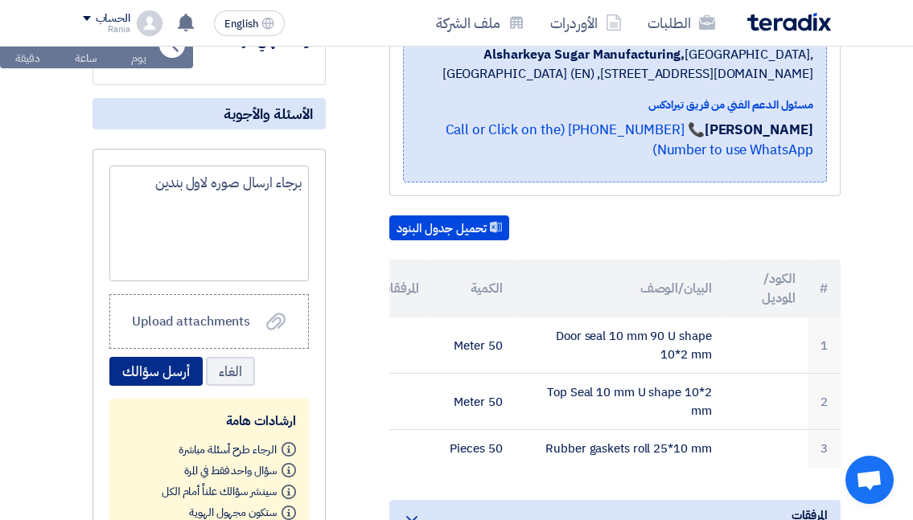
click at [153, 371] on button "أرسل سؤالك" at bounding box center [155, 371] width 93 height 29
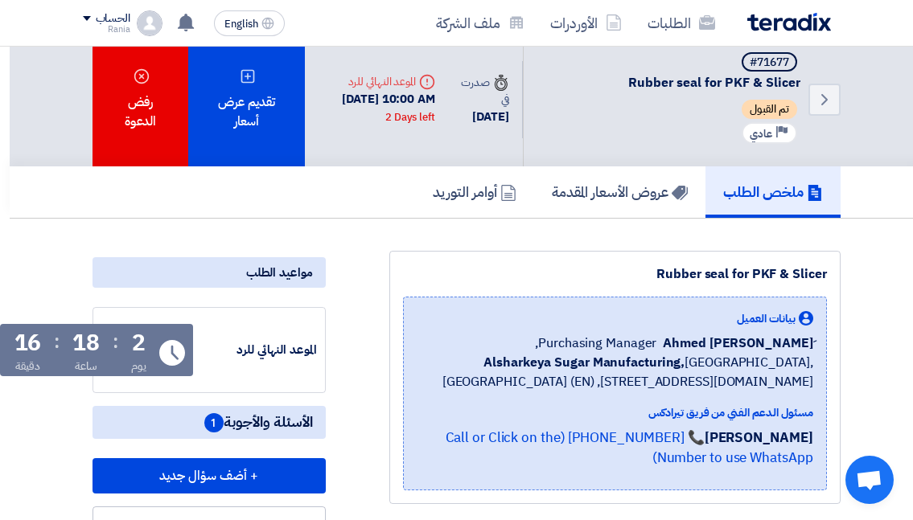
scroll to position [0, -10]
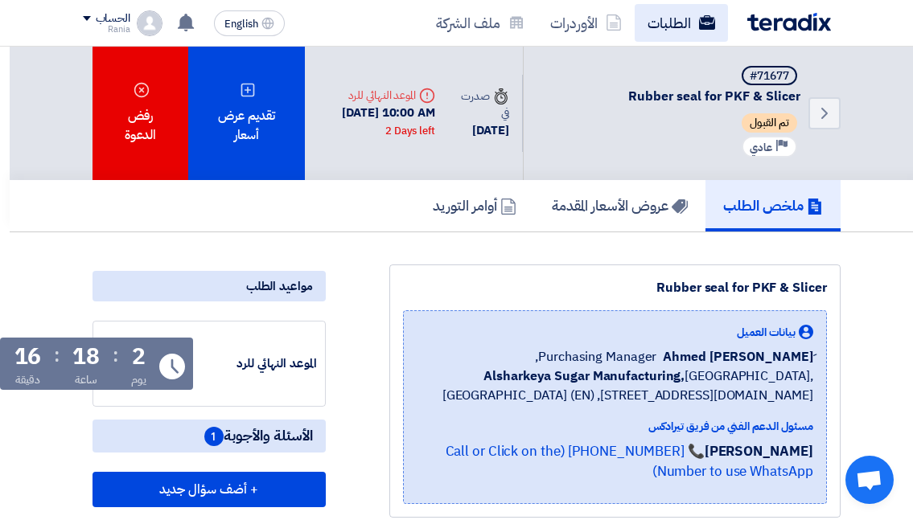
click at [663, 21] on link "الطلبات" at bounding box center [680, 23] width 93 height 38
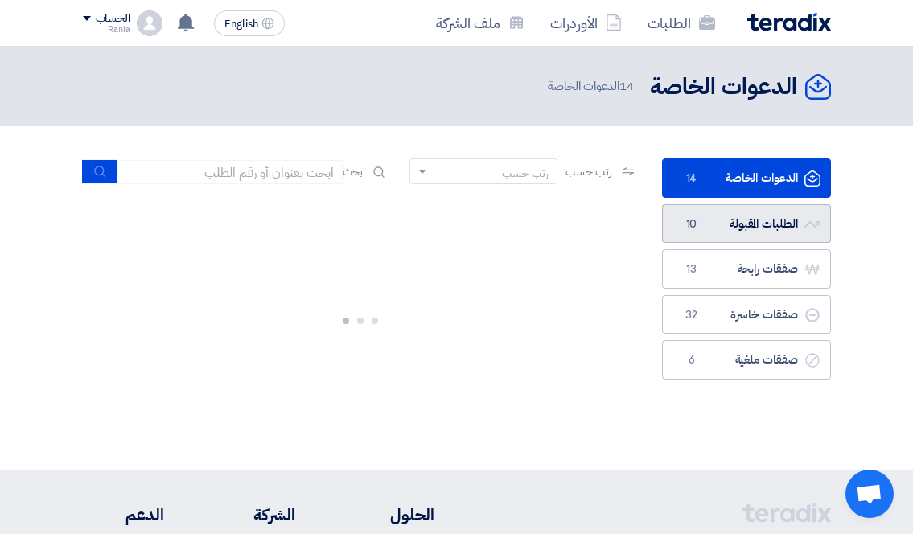
click at [731, 222] on link "الطلبات المقبولة الطلبات المقبولة 10" at bounding box center [746, 223] width 169 height 39
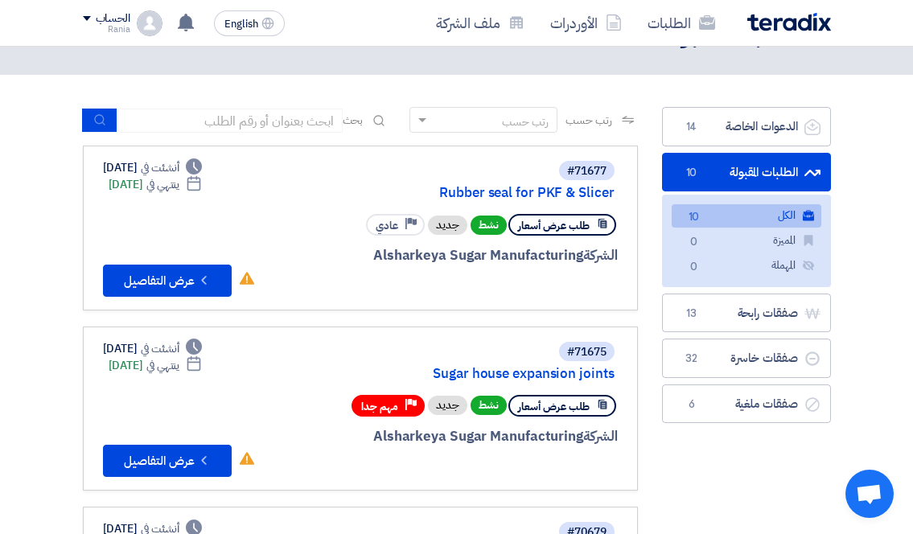
scroll to position [80, 0]
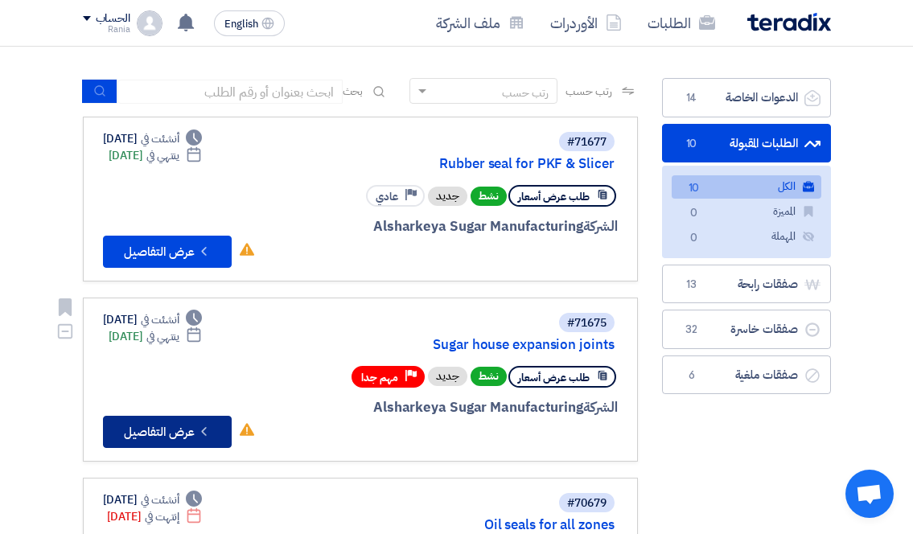
click at [184, 434] on button "Check details عرض التفاصيل" at bounding box center [167, 432] width 129 height 32
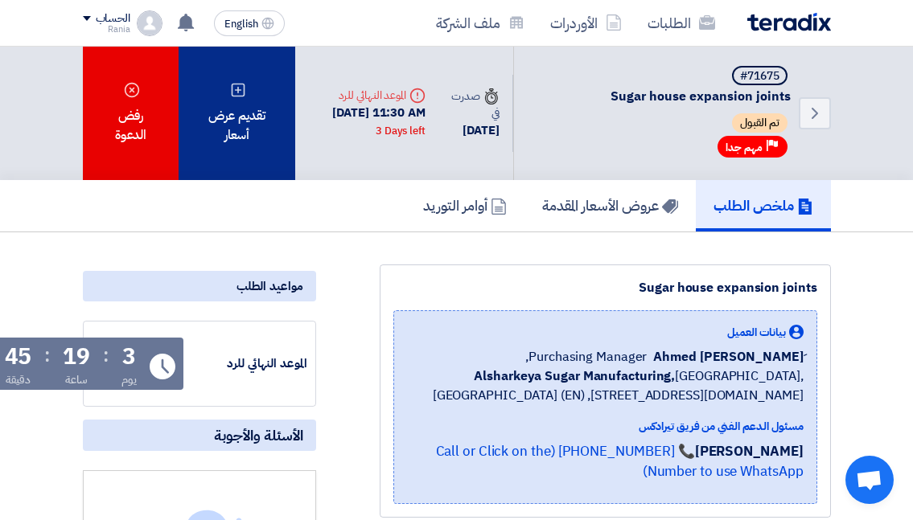
click at [250, 132] on div "تقديم عرض أسعار" at bounding box center [237, 113] width 116 height 133
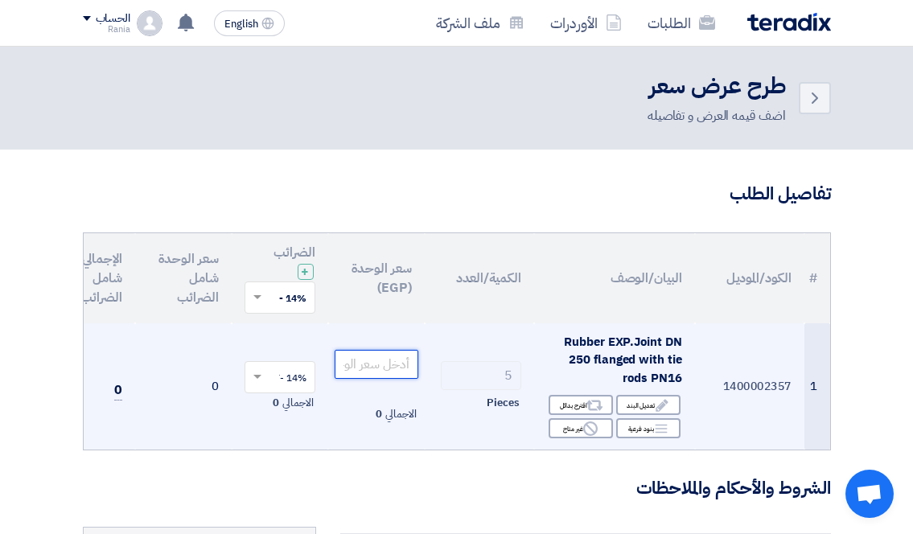
click at [373, 372] on input "number" at bounding box center [377, 364] width 84 height 29
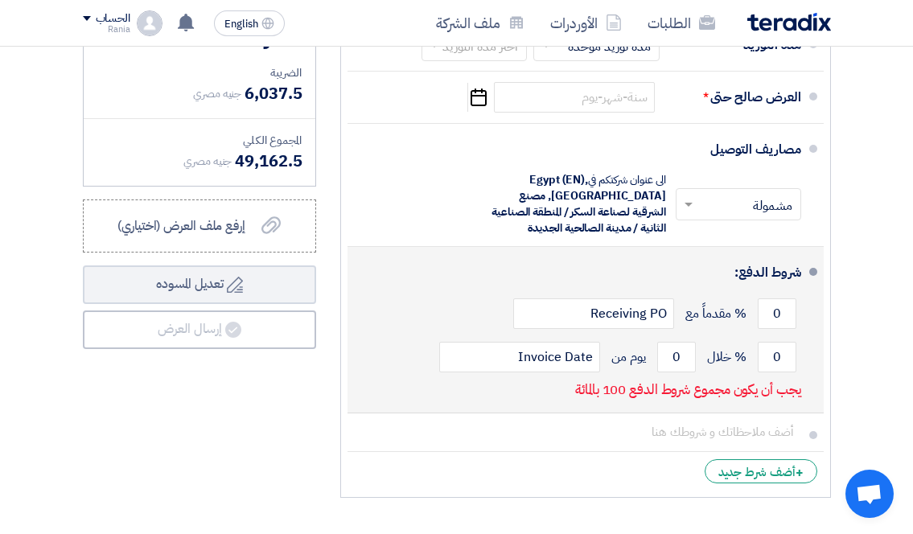
scroll to position [643, 0]
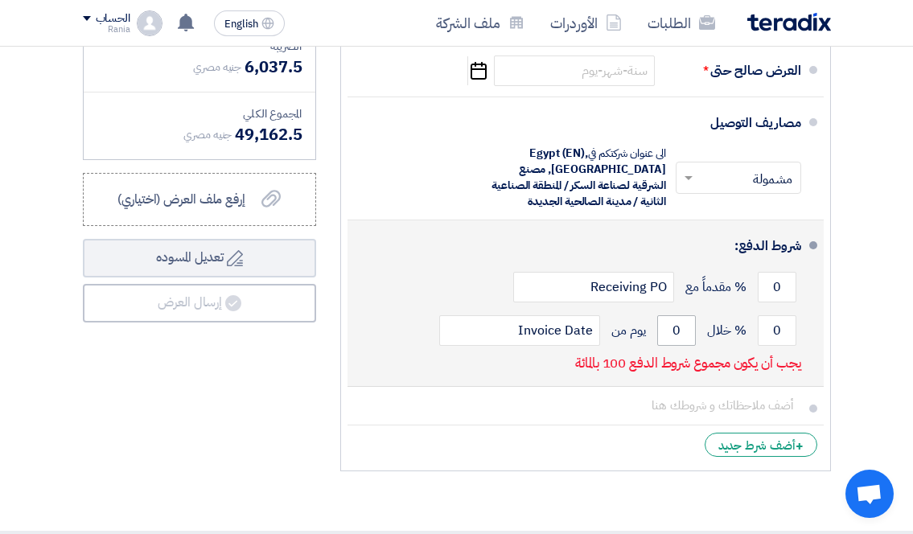
type input "8625"
drag, startPoint x: 680, startPoint y: 346, endPoint x: 672, endPoint y: 345, distance: 8.1
click at [672, 345] on input "0" at bounding box center [676, 330] width 39 height 31
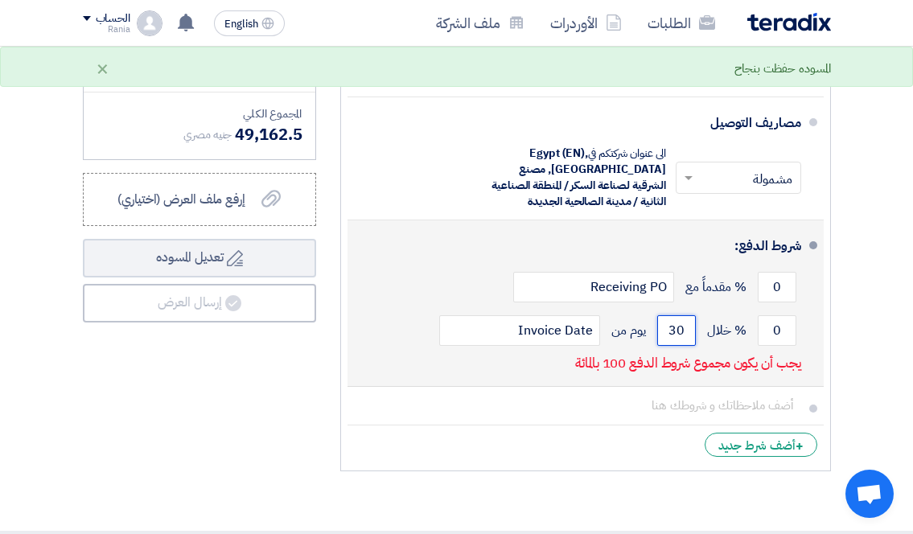
type input "30"
click at [517, 374] on div "شروط الدفع: 0 % مقدماً مع Receiving PO 0 % خلال 30" at bounding box center [580, 303] width 441 height 153
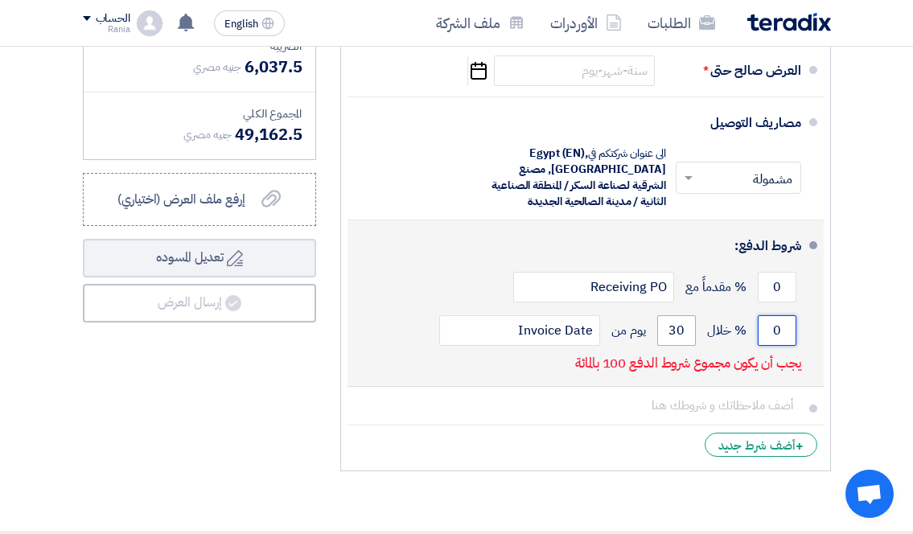
drag, startPoint x: 789, startPoint y: 341, endPoint x: 778, endPoint y: 341, distance: 11.3
click at [778, 341] on input "0" at bounding box center [776, 330] width 39 height 31
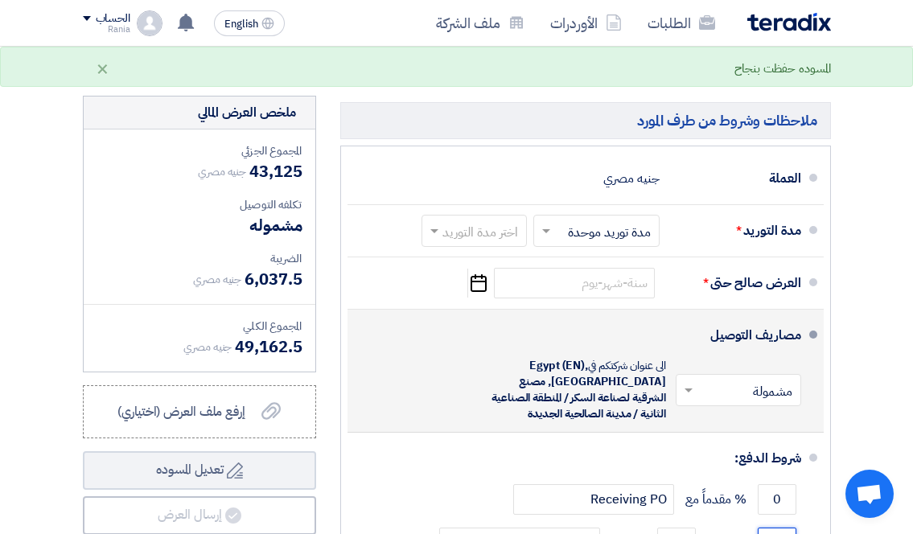
scroll to position [402, 0]
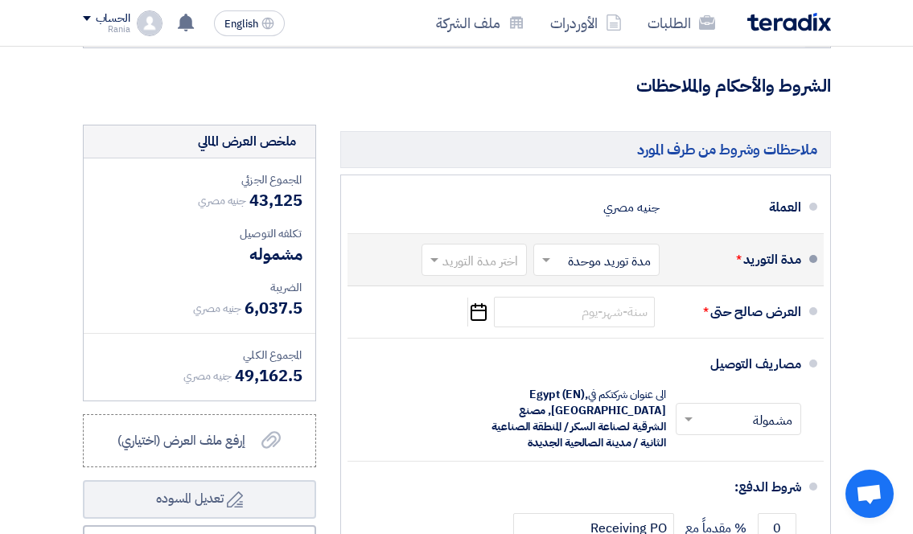
type input "100"
click at [549, 268] on span at bounding box center [544, 260] width 20 height 16
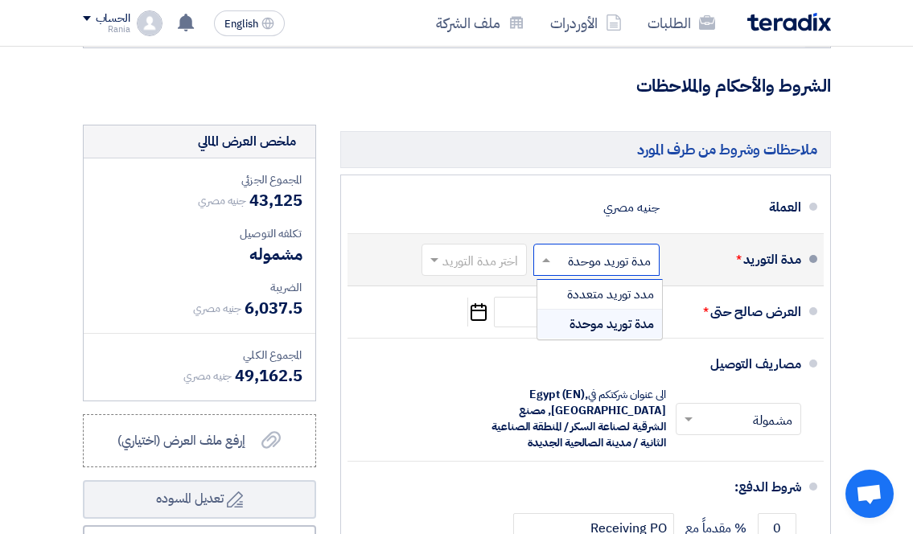
click at [549, 268] on span at bounding box center [544, 260] width 20 height 16
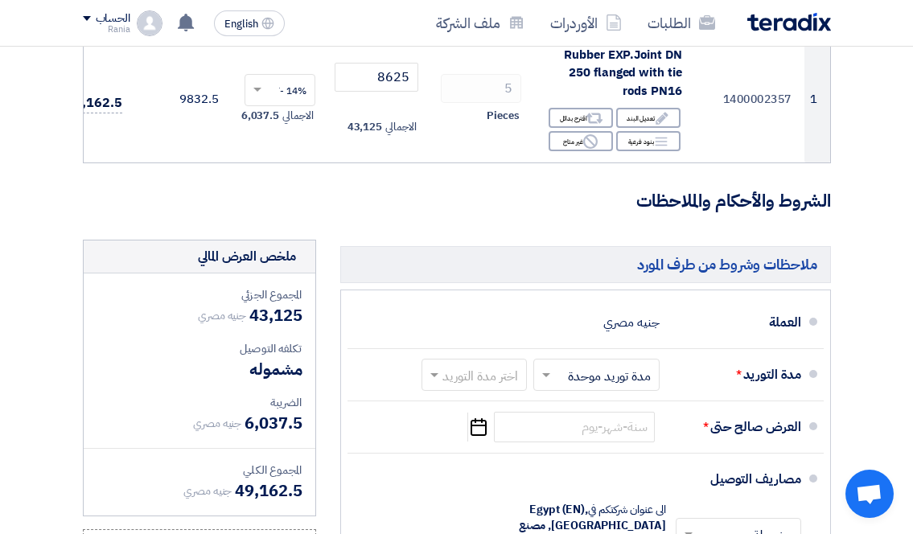
scroll to position [322, 0]
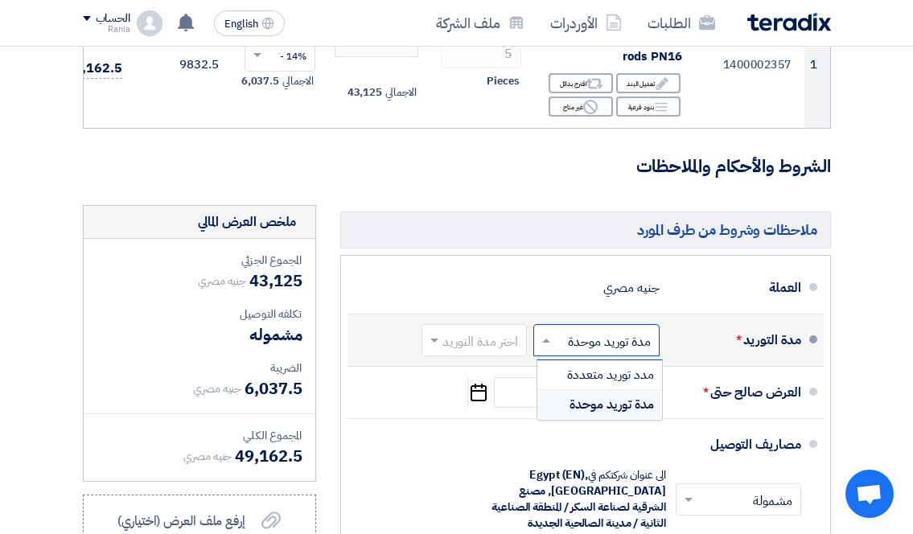
click at [585, 350] on input "text" at bounding box center [593, 341] width 118 height 23
click at [455, 353] on input "text" at bounding box center [470, 341] width 97 height 23
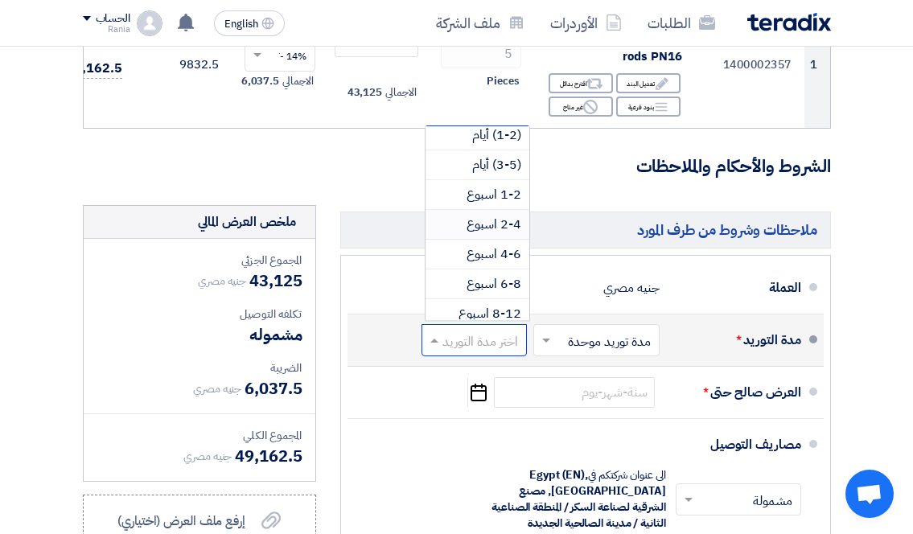
scroll to position [0, 0]
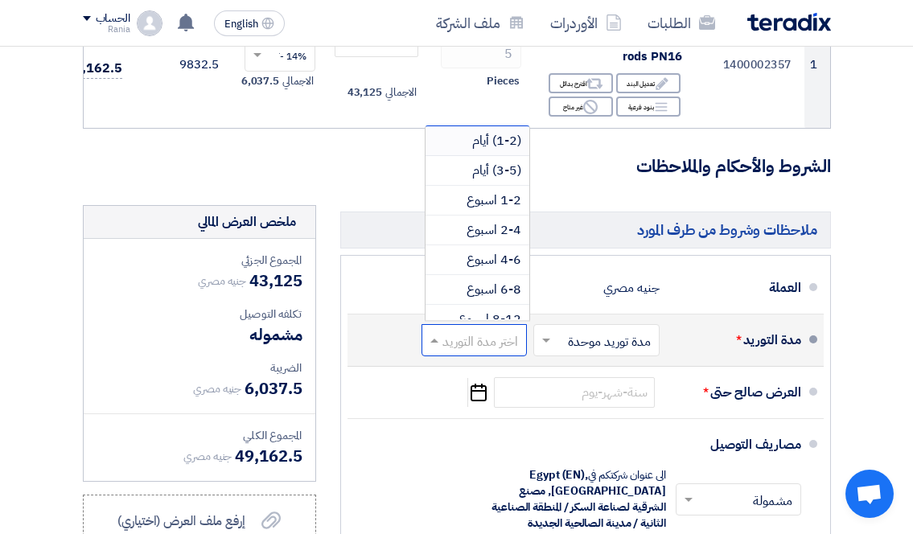
click at [481, 150] on span "(1-2) أيام" at bounding box center [496, 140] width 49 height 19
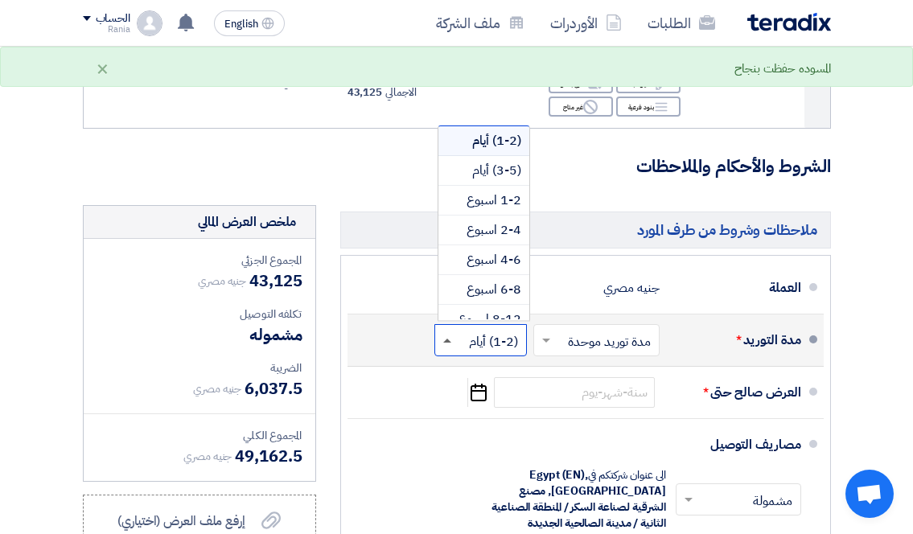
click at [449, 343] on span at bounding box center [447, 341] width 8 height 4
click at [480, 179] on span "(3-5) أيام" at bounding box center [496, 170] width 49 height 19
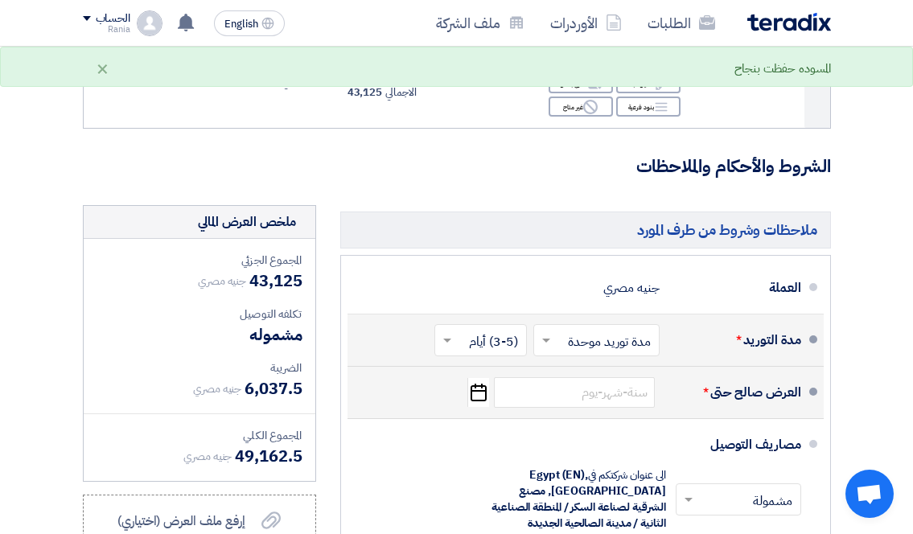
click at [484, 407] on icon "Pick a date" at bounding box center [478, 392] width 22 height 29
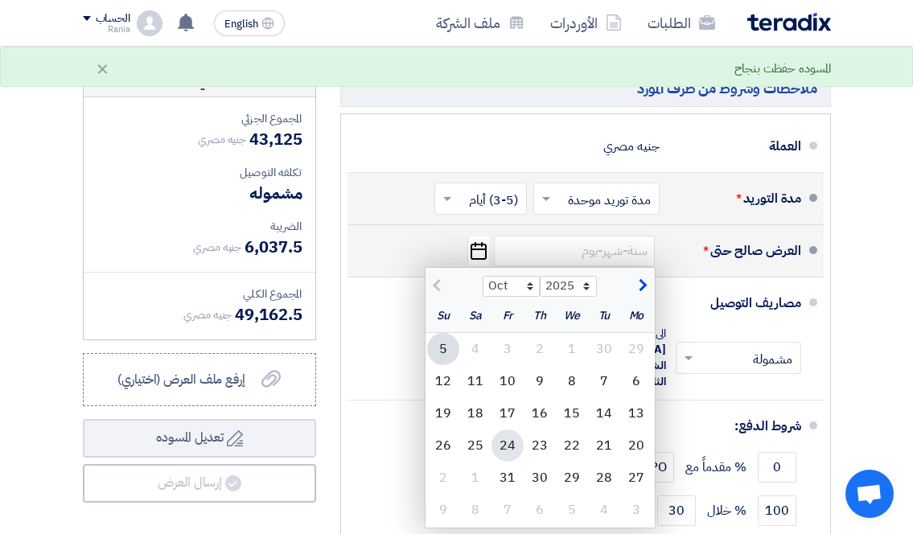
scroll to position [482, 0]
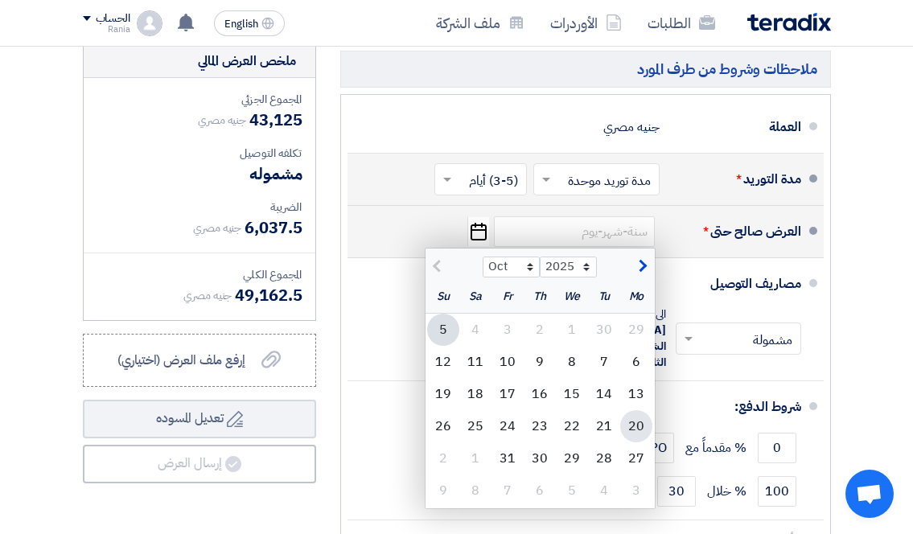
click at [630, 442] on div "20" at bounding box center [636, 426] width 32 height 32
type input "[DATE]"
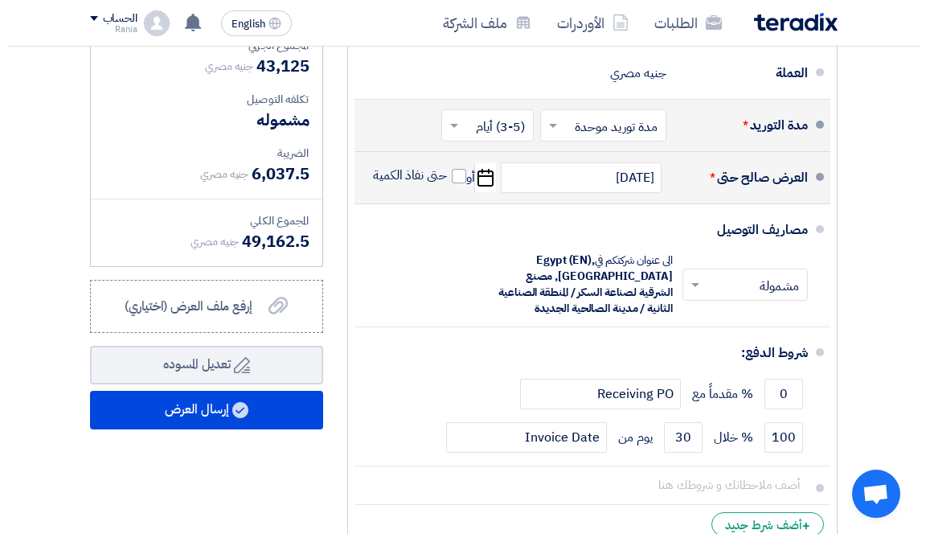
scroll to position [563, 0]
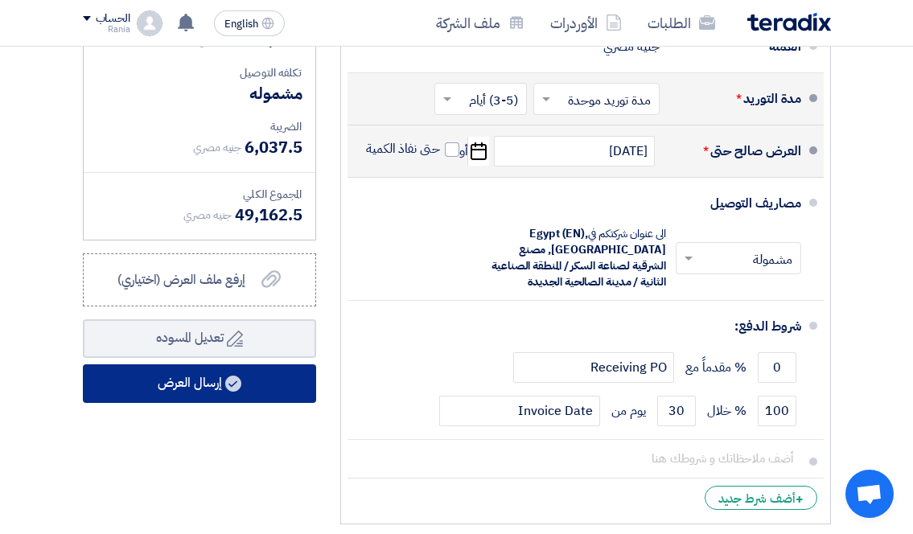
click at [187, 403] on button "إرسال العرض" at bounding box center [199, 383] width 233 height 39
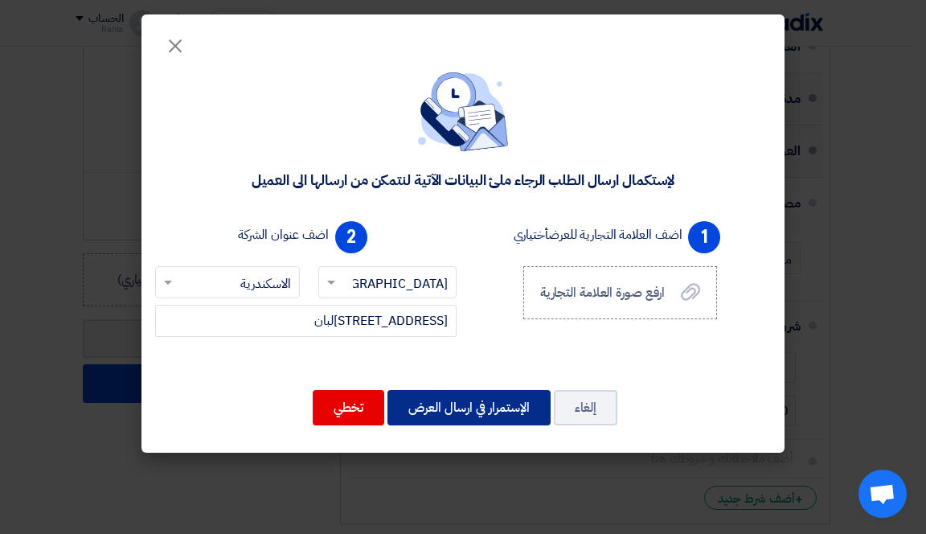
click at [446, 404] on button "الإستمرار في ارسال العرض" at bounding box center [469, 407] width 163 height 35
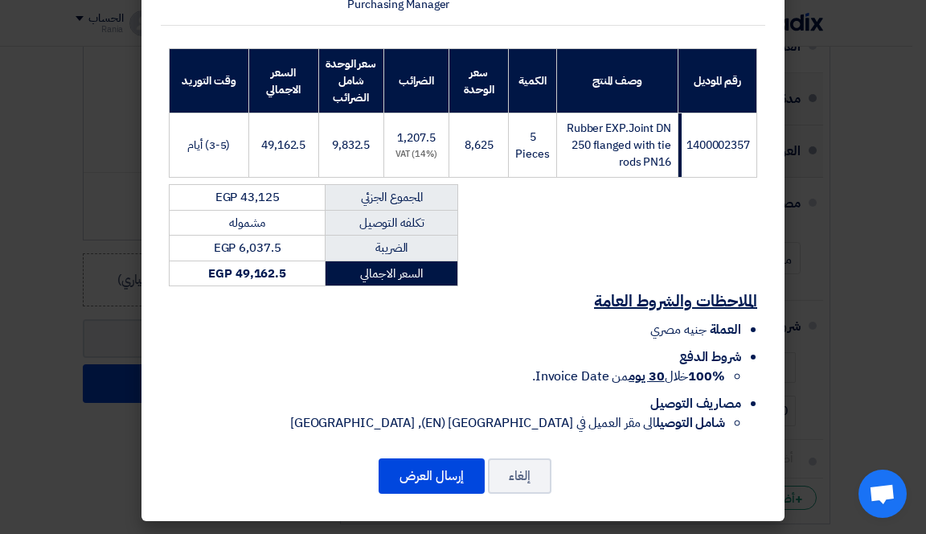
scroll to position [225, 0]
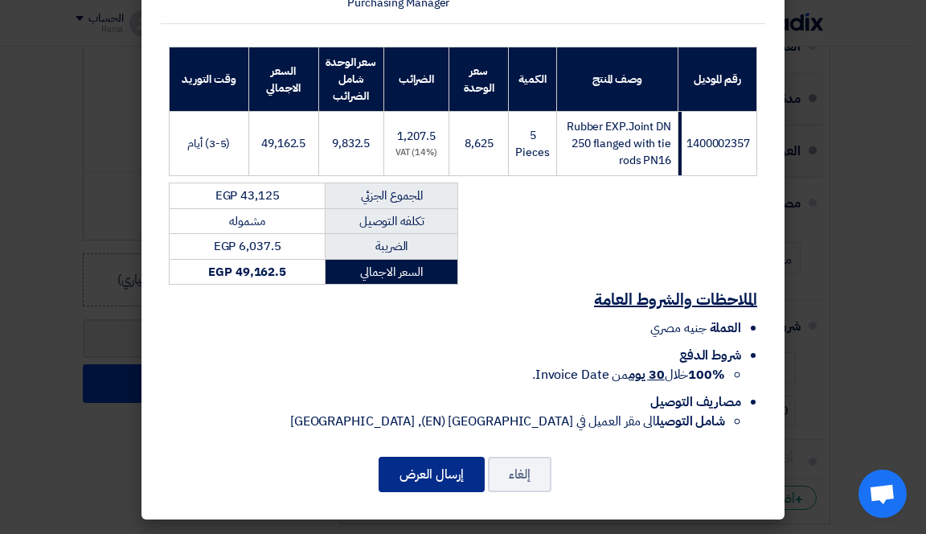
click at [428, 469] on button "إرسال العرض" at bounding box center [432, 474] width 106 height 35
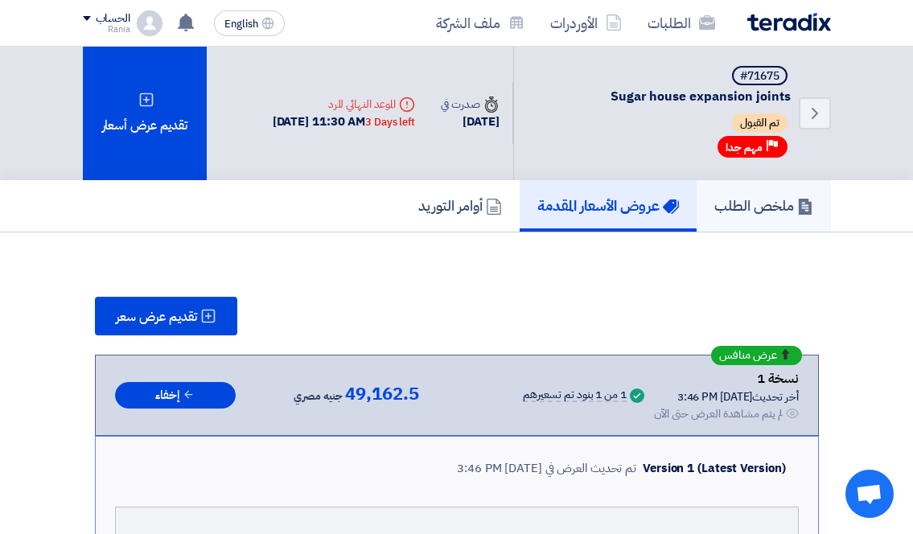
click at [749, 209] on h5 "ملخص الطلب" at bounding box center [763, 205] width 99 height 18
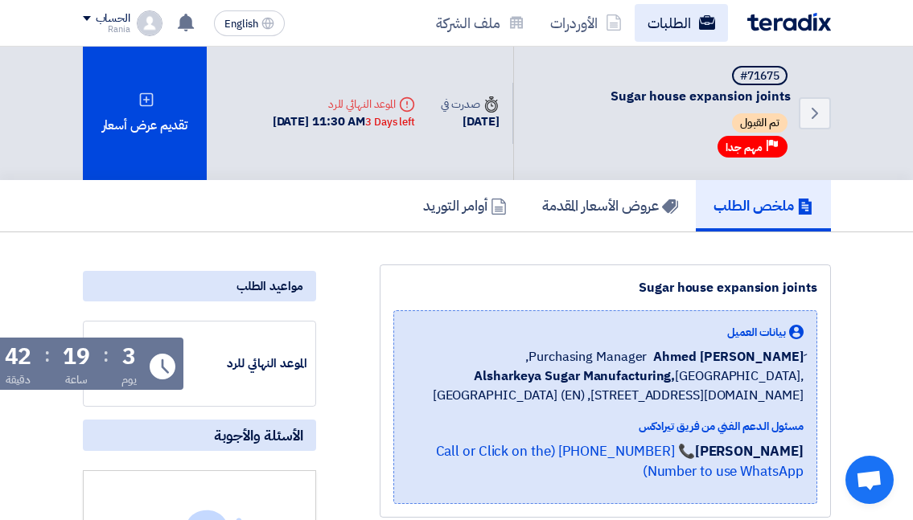
click at [689, 20] on link "الطلبات" at bounding box center [680, 23] width 93 height 38
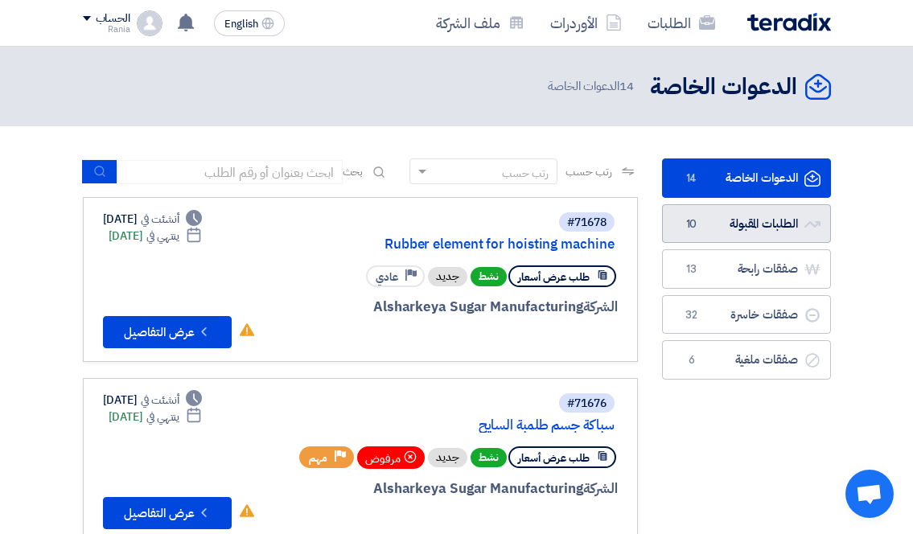
click at [724, 222] on link "الطلبات المقبولة الطلبات المقبولة 10" at bounding box center [746, 223] width 169 height 39
